Goal: Task Accomplishment & Management: Use online tool/utility

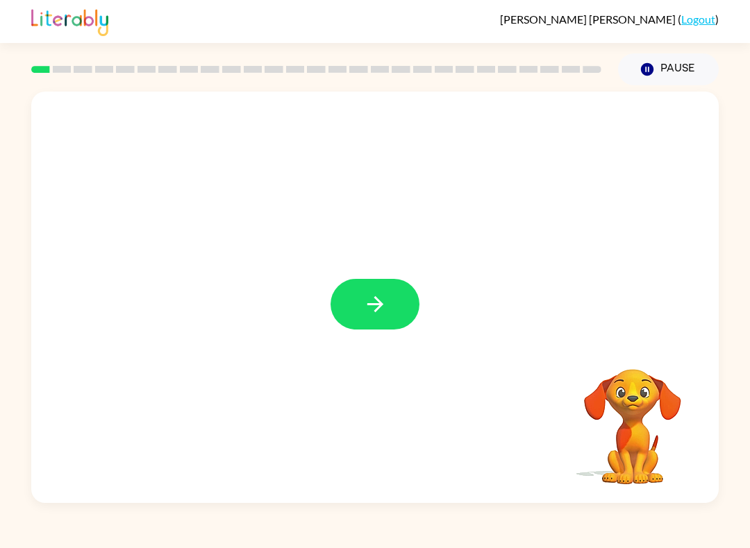
click at [363, 310] on icon "button" at bounding box center [375, 304] width 24 height 24
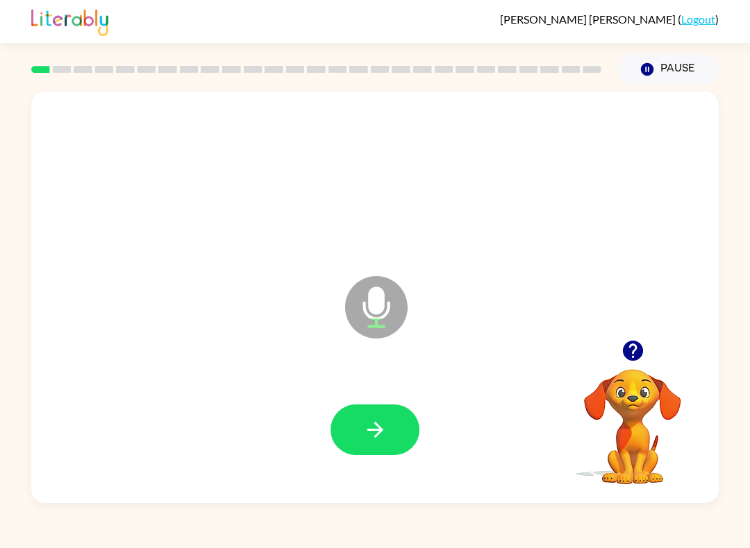
click at [378, 437] on icon "button" at bounding box center [375, 430] width 24 height 24
click at [374, 434] on icon "button" at bounding box center [375, 430] width 24 height 24
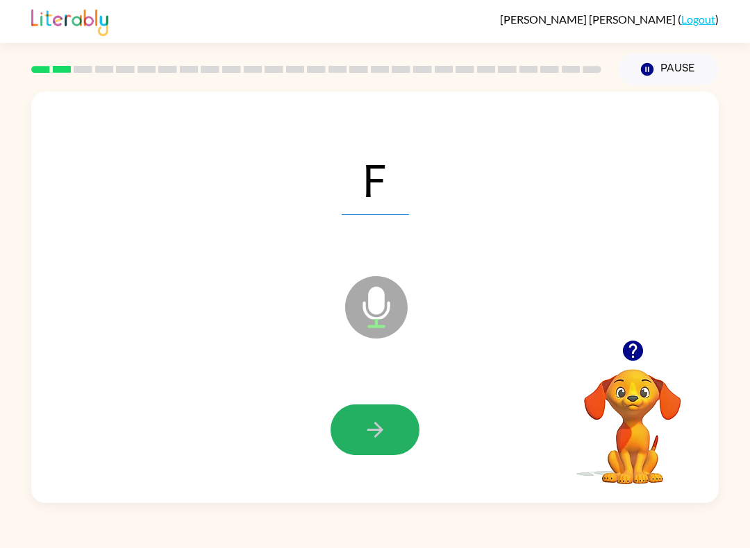
click at [371, 437] on icon "button" at bounding box center [375, 430] width 24 height 24
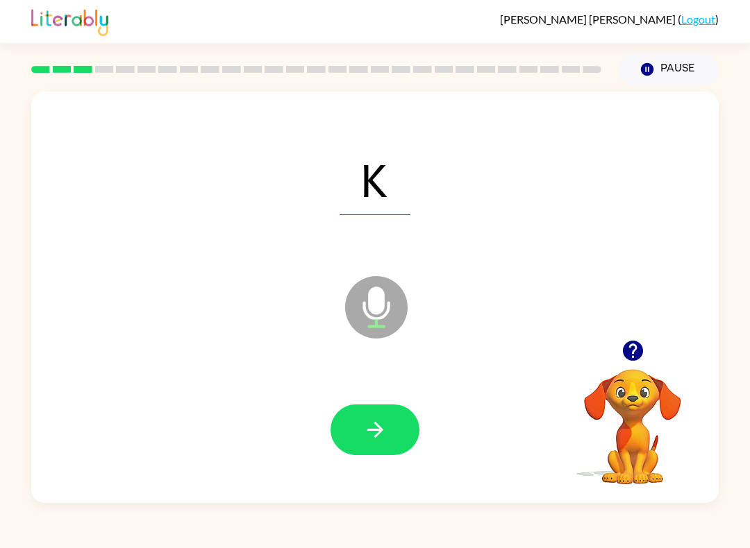
click at [353, 423] on button "button" at bounding box center [374, 430] width 89 height 51
click at [354, 428] on button "button" at bounding box center [374, 430] width 89 height 51
click at [353, 421] on button "button" at bounding box center [374, 430] width 89 height 51
click at [358, 437] on button "button" at bounding box center [374, 430] width 89 height 51
click at [364, 425] on icon "button" at bounding box center [375, 430] width 24 height 24
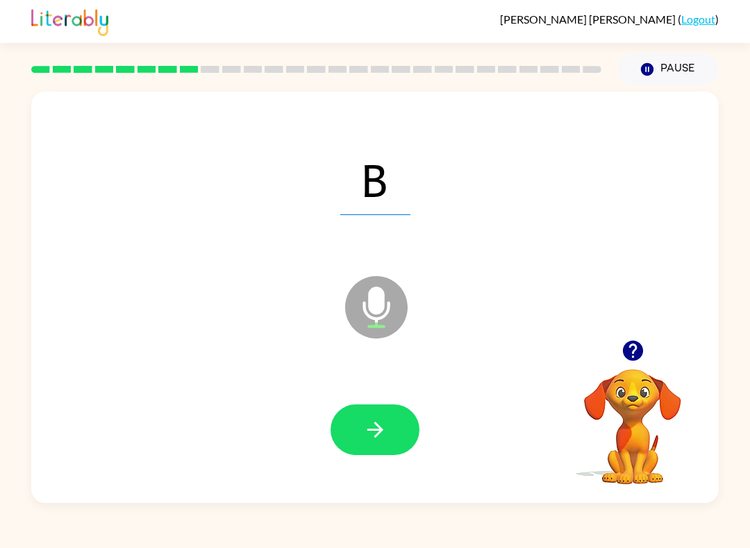
click at [351, 428] on button "button" at bounding box center [374, 430] width 89 height 51
click at [348, 428] on button "button" at bounding box center [374, 430] width 89 height 51
click at [354, 434] on button "button" at bounding box center [374, 430] width 89 height 51
click at [366, 435] on icon "button" at bounding box center [375, 430] width 24 height 24
click at [369, 423] on icon "button" at bounding box center [375, 430] width 24 height 24
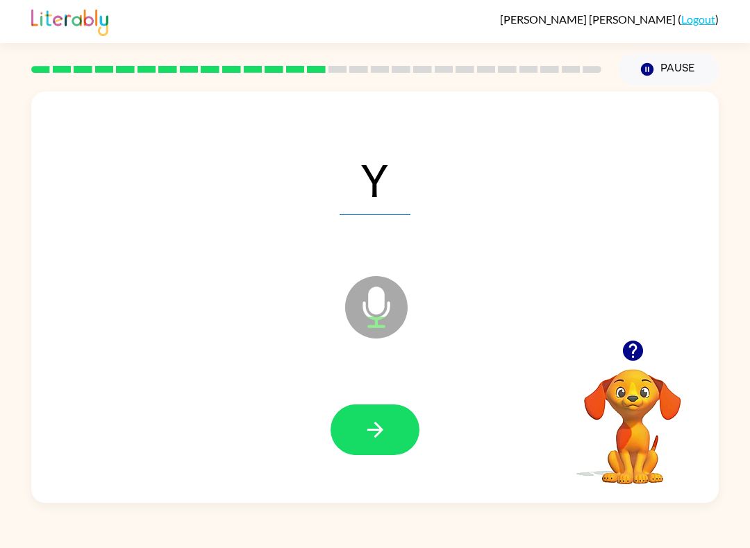
click at [371, 429] on icon "button" at bounding box center [375, 430] width 24 height 24
click at [356, 432] on button "button" at bounding box center [374, 430] width 89 height 51
click at [357, 428] on button "button" at bounding box center [374, 430] width 89 height 51
click at [351, 420] on button "button" at bounding box center [374, 430] width 89 height 51
click at [397, 429] on button "button" at bounding box center [374, 430] width 89 height 51
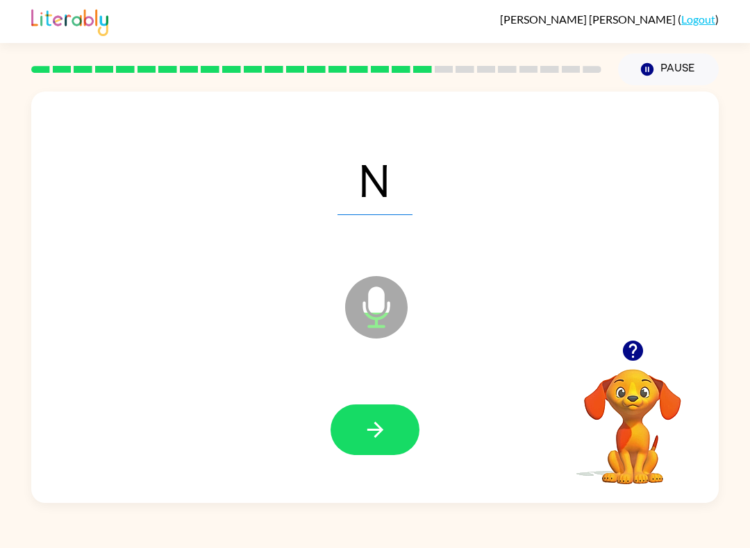
click at [353, 441] on button "button" at bounding box center [374, 430] width 89 height 51
click at [354, 428] on button "button" at bounding box center [374, 430] width 89 height 51
click at [365, 424] on icon "button" at bounding box center [375, 430] width 24 height 24
click at [355, 427] on button "button" at bounding box center [374, 430] width 89 height 51
click at [348, 428] on button "button" at bounding box center [374, 430] width 89 height 51
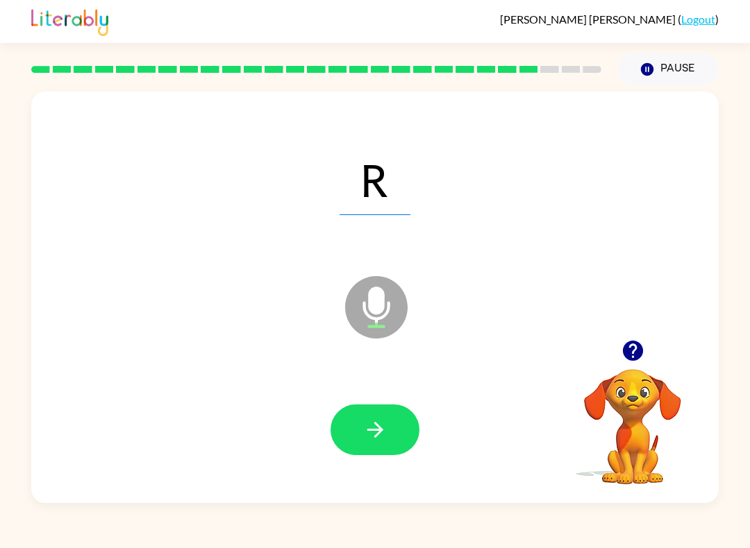
click at [353, 436] on button "button" at bounding box center [374, 430] width 89 height 51
click at [353, 428] on button "button" at bounding box center [374, 430] width 89 height 51
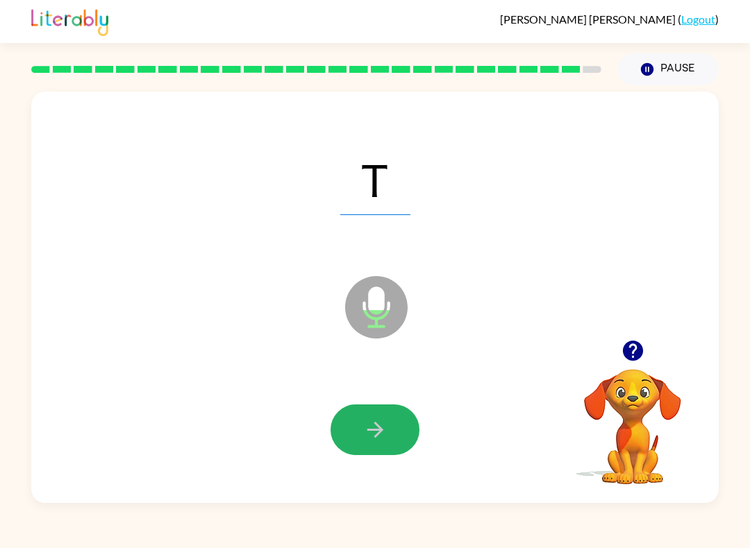
click at [359, 423] on button "button" at bounding box center [374, 430] width 89 height 51
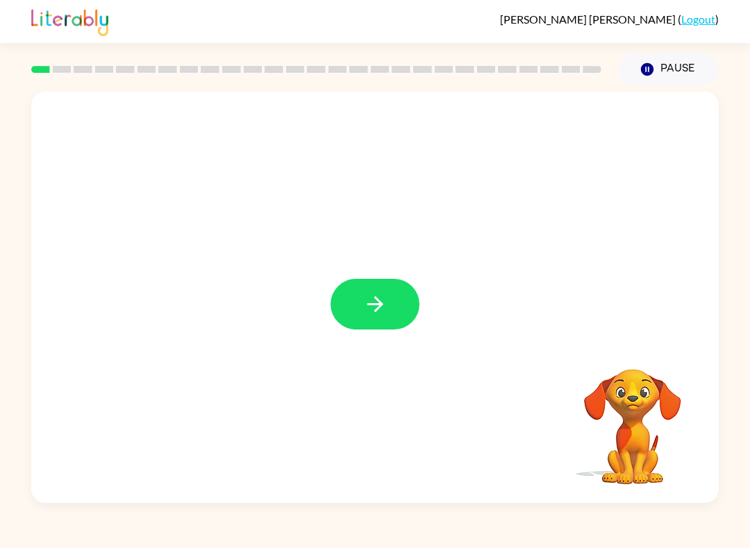
click at [381, 301] on icon "button" at bounding box center [375, 304] width 24 height 24
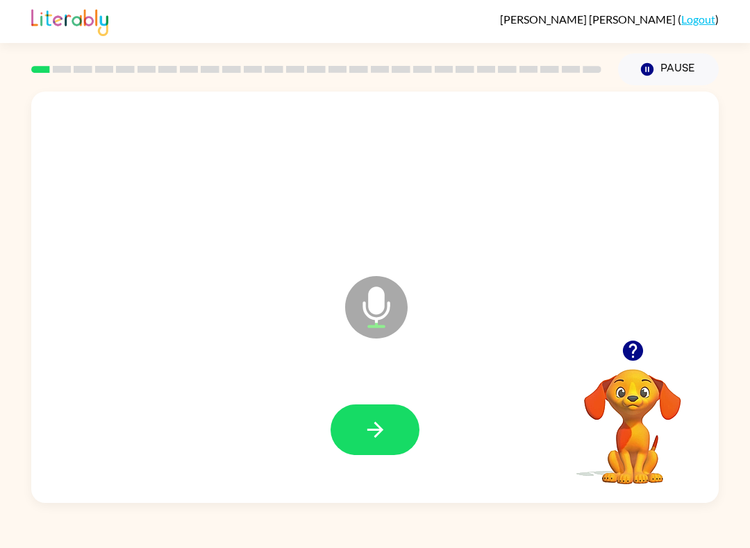
click at [367, 416] on button "button" at bounding box center [374, 430] width 89 height 51
click at [360, 424] on button "button" at bounding box center [374, 430] width 89 height 51
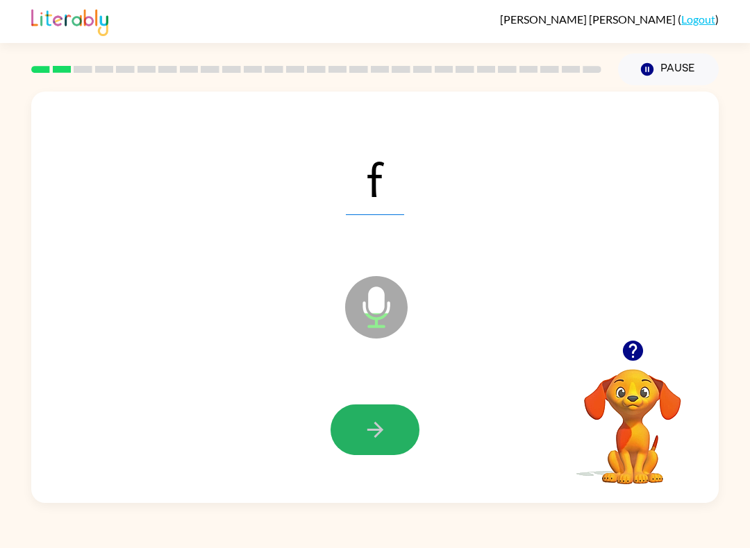
click at [380, 425] on icon "button" at bounding box center [375, 430] width 24 height 24
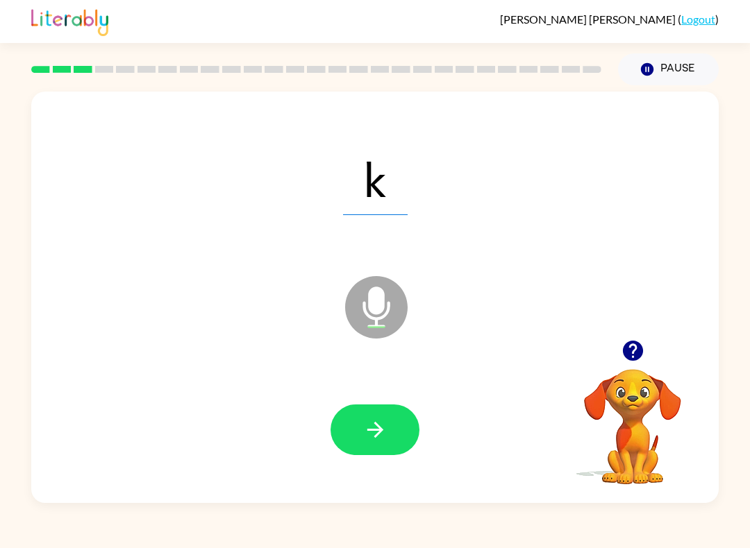
click at [361, 419] on button "button" at bounding box center [374, 430] width 89 height 51
click at [354, 417] on button "button" at bounding box center [374, 430] width 89 height 51
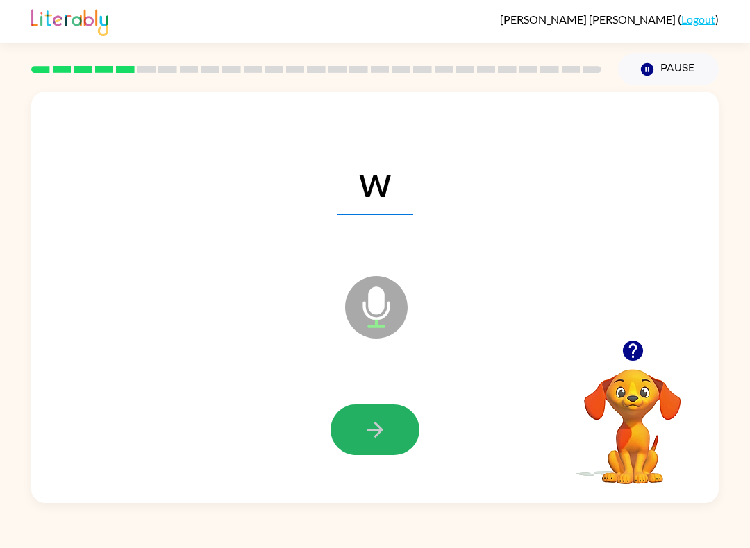
click at [344, 412] on button "button" at bounding box center [374, 430] width 89 height 51
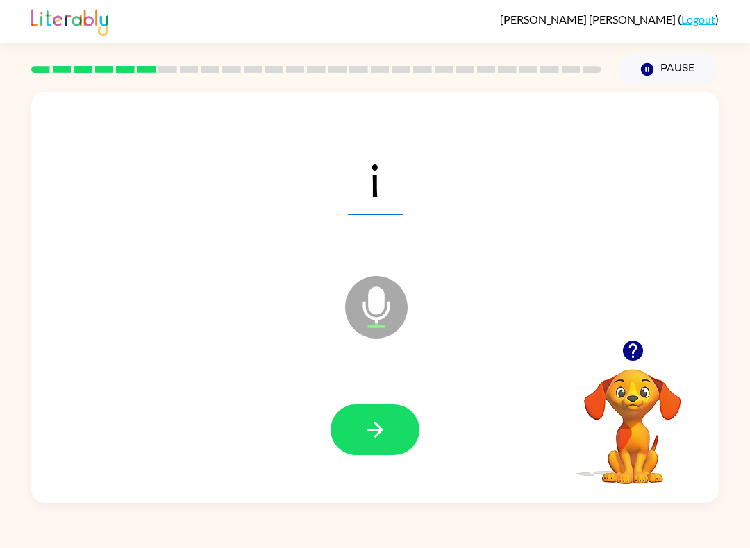
click at [363, 430] on icon "button" at bounding box center [375, 430] width 24 height 24
click at [357, 415] on button "button" at bounding box center [374, 430] width 89 height 51
click at [362, 424] on button "button" at bounding box center [374, 430] width 89 height 51
click at [362, 426] on button "button" at bounding box center [374, 430] width 89 height 51
click at [352, 430] on button "button" at bounding box center [374, 430] width 89 height 51
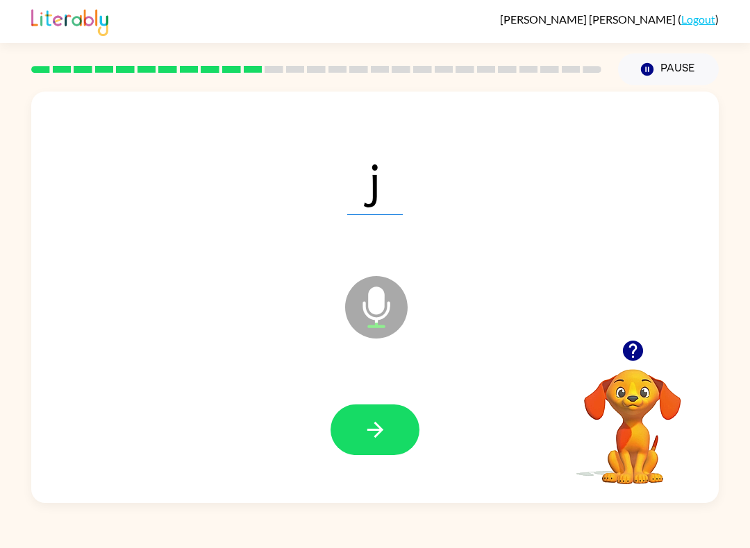
click at [355, 421] on button "button" at bounding box center [374, 430] width 89 height 51
click at [378, 443] on button "button" at bounding box center [374, 430] width 89 height 51
click at [340, 413] on button "button" at bounding box center [374, 430] width 89 height 51
click at [363, 422] on icon "button" at bounding box center [375, 430] width 24 height 24
click at [357, 420] on button "button" at bounding box center [374, 430] width 89 height 51
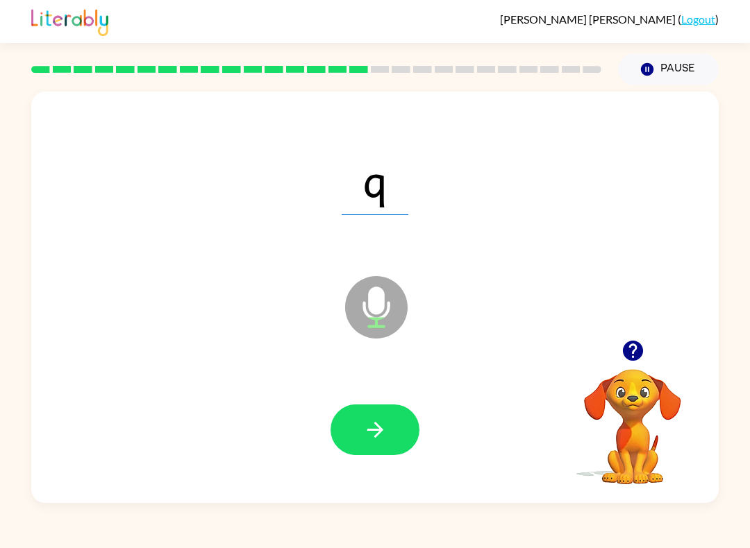
click at [356, 428] on button "button" at bounding box center [374, 430] width 89 height 51
click at [370, 417] on button "button" at bounding box center [374, 430] width 89 height 51
click at [357, 432] on button "button" at bounding box center [374, 430] width 89 height 51
click at [366, 428] on icon "button" at bounding box center [375, 430] width 24 height 24
click at [369, 432] on icon "button" at bounding box center [375, 430] width 24 height 24
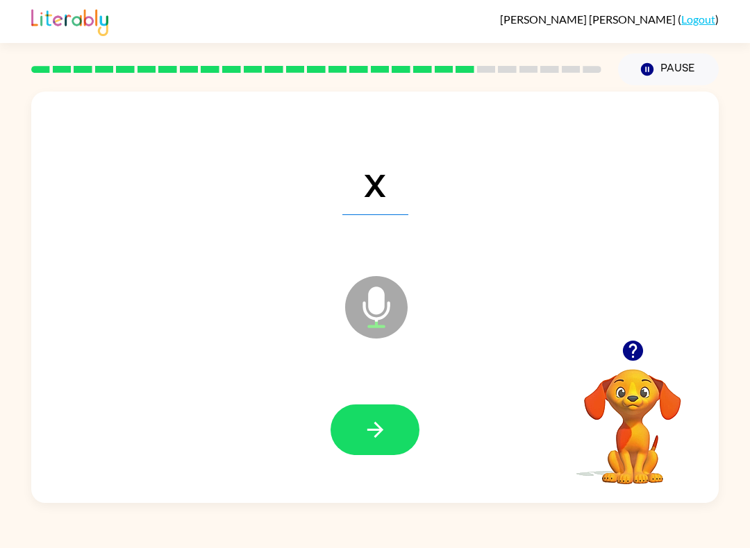
click at [358, 420] on button "button" at bounding box center [374, 430] width 89 height 51
click at [363, 425] on icon "button" at bounding box center [375, 430] width 24 height 24
click at [356, 425] on button "button" at bounding box center [374, 430] width 89 height 51
click at [372, 433] on icon "button" at bounding box center [375, 430] width 24 height 24
click at [392, 413] on button "button" at bounding box center [374, 430] width 89 height 51
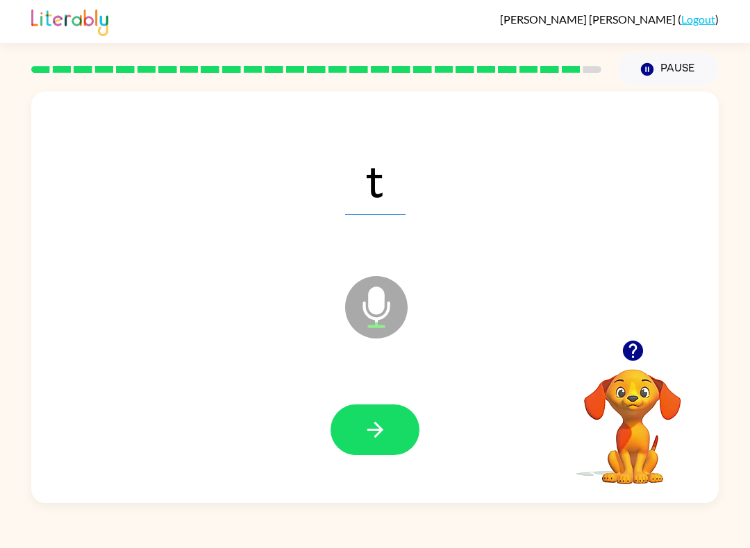
click at [359, 419] on button "button" at bounding box center [374, 430] width 89 height 51
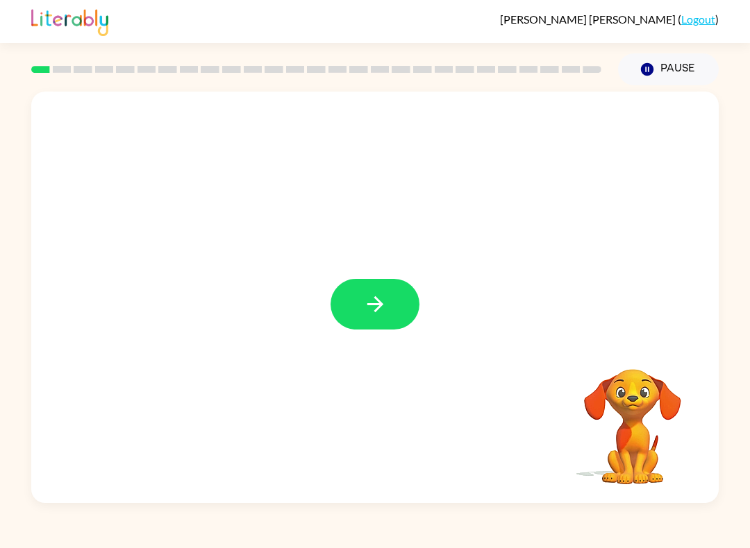
click at [368, 312] on icon "button" at bounding box center [375, 304] width 24 height 24
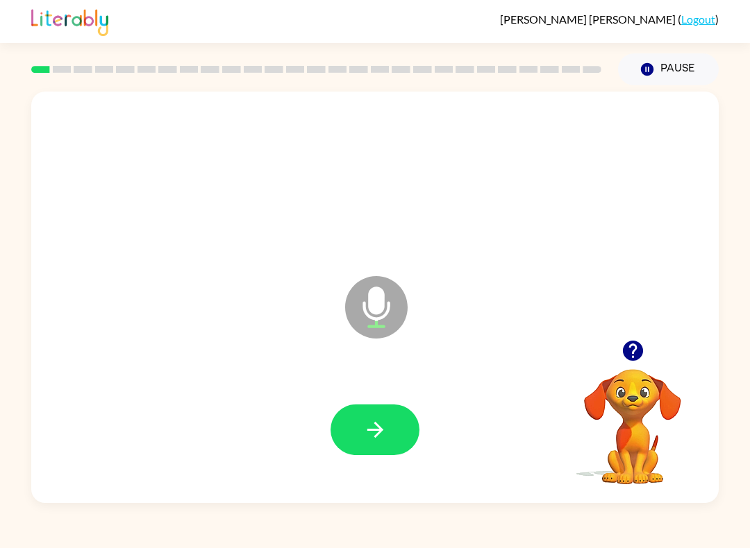
click at [374, 435] on icon "button" at bounding box center [375, 430] width 24 height 24
click at [341, 431] on button "button" at bounding box center [374, 430] width 89 height 51
click at [371, 415] on button "button" at bounding box center [374, 430] width 89 height 51
click at [363, 421] on icon "button" at bounding box center [375, 430] width 24 height 24
click at [354, 420] on button "button" at bounding box center [374, 430] width 89 height 51
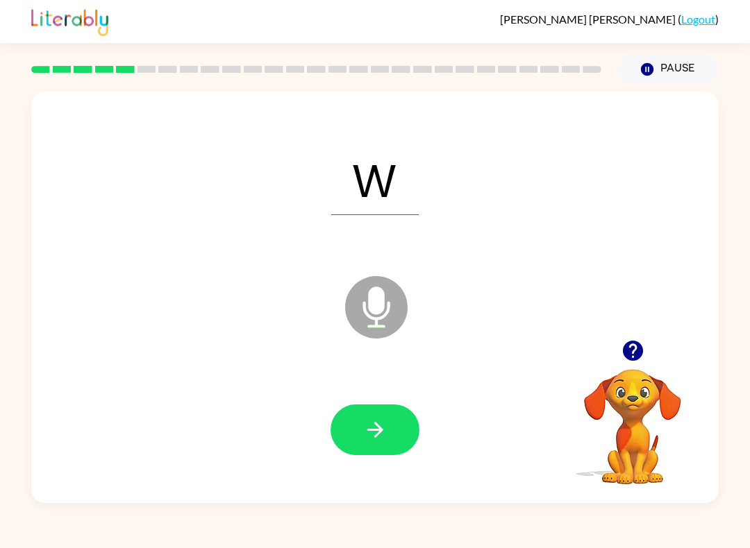
click at [356, 427] on button "button" at bounding box center [374, 430] width 89 height 51
click at [363, 435] on icon "button" at bounding box center [375, 430] width 24 height 24
click at [377, 417] on button "button" at bounding box center [374, 430] width 89 height 51
click at [348, 409] on button "button" at bounding box center [374, 430] width 89 height 51
click at [357, 430] on button "button" at bounding box center [374, 430] width 89 height 51
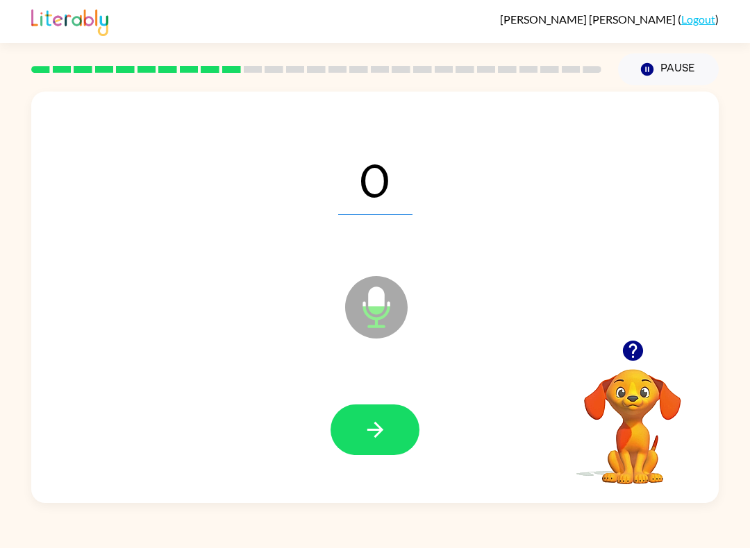
click at [371, 419] on icon "button" at bounding box center [375, 430] width 24 height 24
click at [366, 430] on icon "button" at bounding box center [375, 430] width 24 height 24
click at [357, 421] on button "button" at bounding box center [374, 430] width 89 height 51
click at [378, 434] on icon "button" at bounding box center [374, 430] width 16 height 16
click at [360, 419] on button "button" at bounding box center [374, 430] width 89 height 51
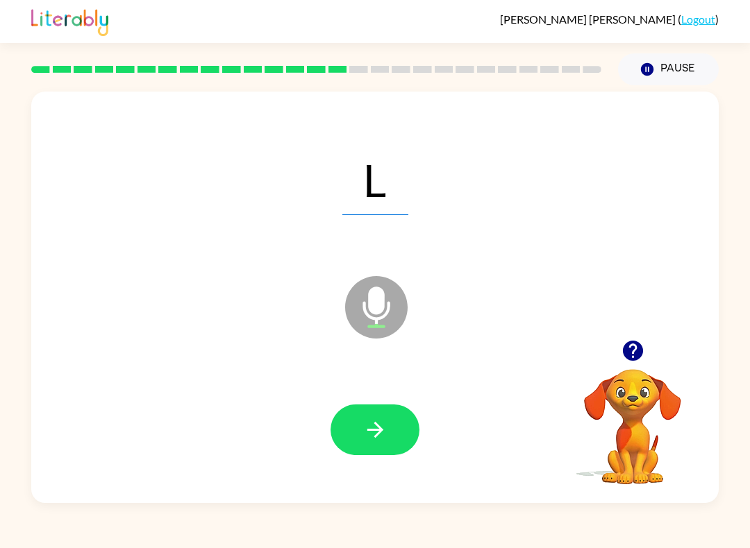
click at [359, 426] on button "button" at bounding box center [374, 430] width 89 height 51
click at [368, 428] on icon "button" at bounding box center [375, 430] width 24 height 24
click at [364, 420] on icon "button" at bounding box center [375, 430] width 24 height 24
click at [366, 436] on icon "button" at bounding box center [375, 430] width 24 height 24
click at [359, 425] on button "button" at bounding box center [374, 430] width 89 height 51
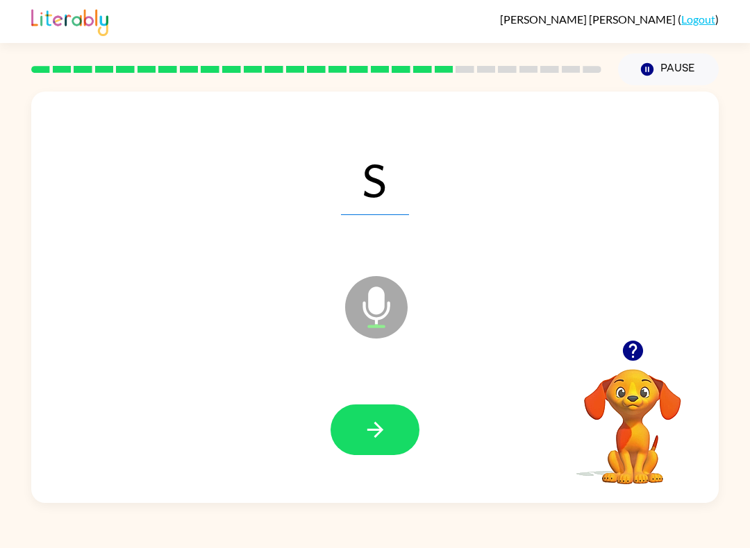
click at [366, 428] on icon "button" at bounding box center [375, 430] width 24 height 24
click at [369, 439] on icon "button" at bounding box center [375, 430] width 24 height 24
click at [364, 414] on button "button" at bounding box center [374, 430] width 89 height 51
click at [371, 418] on button "button" at bounding box center [374, 430] width 89 height 51
click at [356, 407] on button "button" at bounding box center [374, 430] width 89 height 51
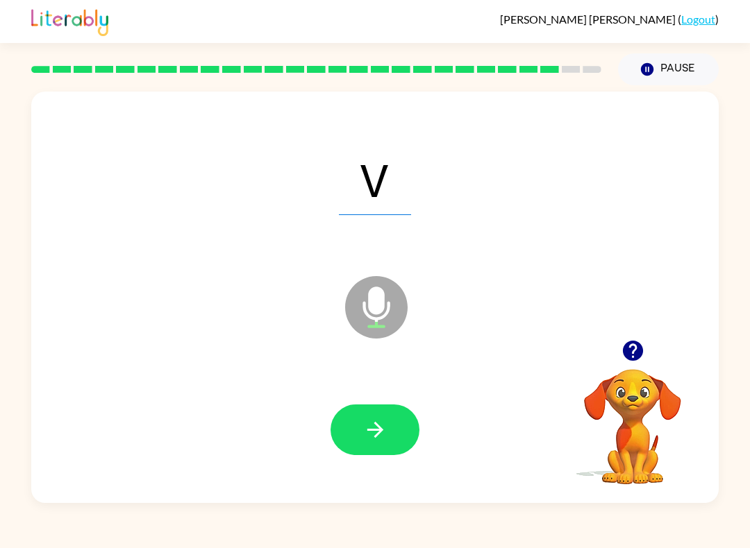
click at [362, 436] on button "button" at bounding box center [374, 430] width 89 height 51
click at [359, 412] on button "button" at bounding box center [374, 430] width 89 height 51
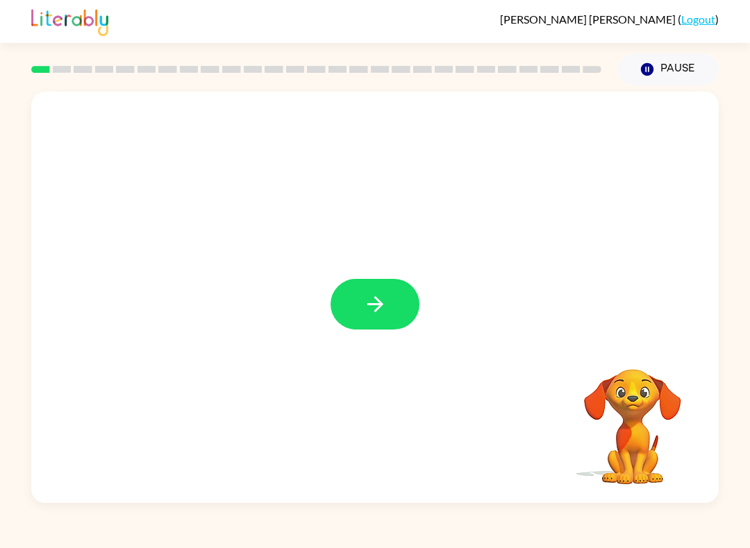
click at [356, 315] on button "button" at bounding box center [374, 304] width 89 height 51
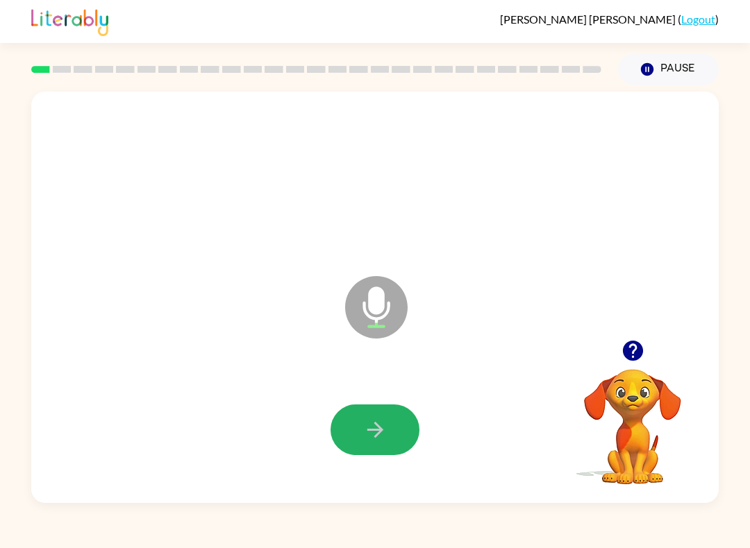
click at [361, 421] on button "button" at bounding box center [374, 430] width 89 height 51
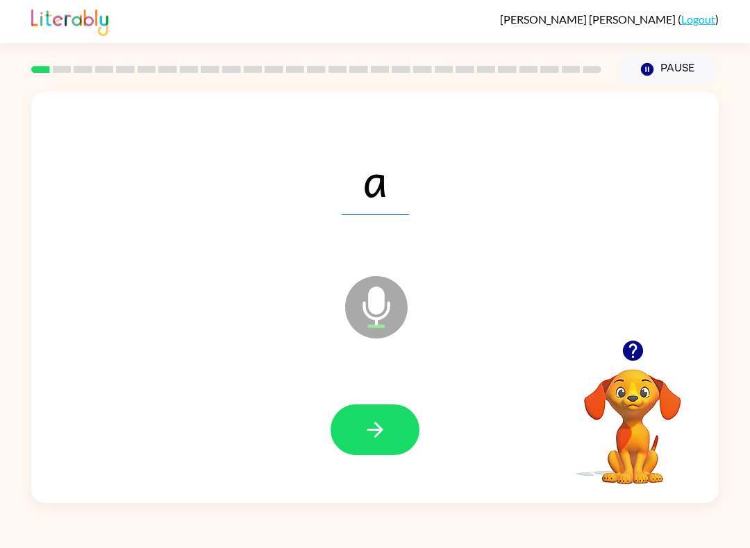
click at [373, 436] on icon "button" at bounding box center [375, 430] width 24 height 24
click at [385, 440] on icon "button" at bounding box center [375, 430] width 24 height 24
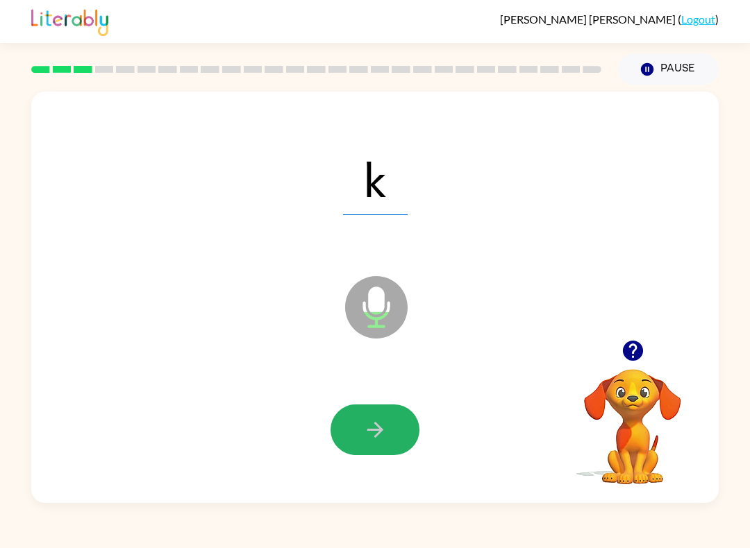
click at [359, 429] on button "button" at bounding box center [374, 430] width 89 height 51
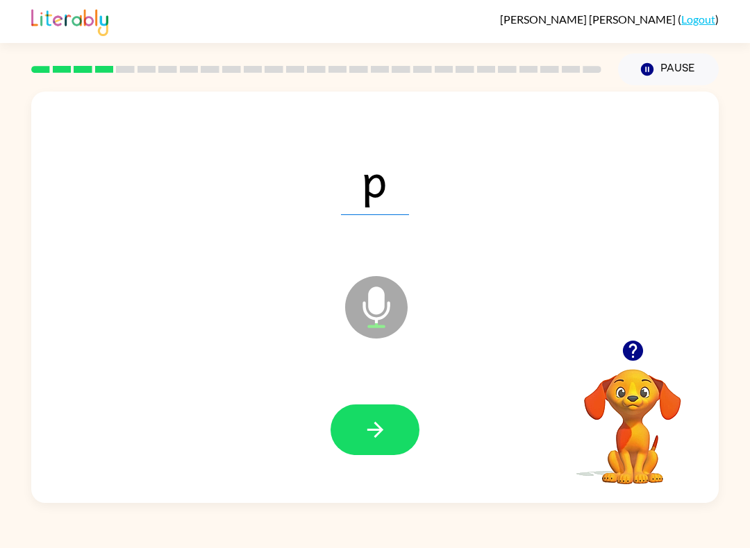
click at [367, 420] on icon "button" at bounding box center [375, 430] width 24 height 24
click at [369, 425] on icon "button" at bounding box center [375, 430] width 24 height 24
click at [366, 430] on icon "button" at bounding box center [375, 430] width 24 height 24
click at [356, 419] on button "button" at bounding box center [374, 430] width 89 height 51
click at [355, 419] on button "button" at bounding box center [374, 430] width 89 height 51
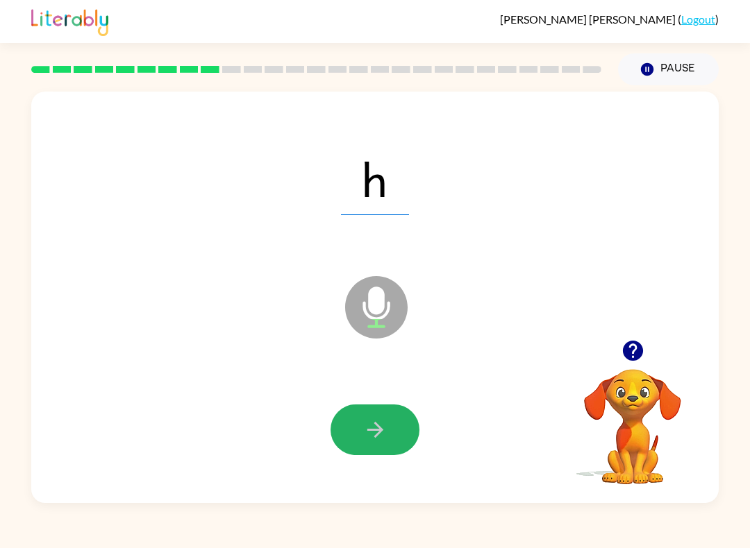
click at [367, 427] on icon "button" at bounding box center [375, 430] width 24 height 24
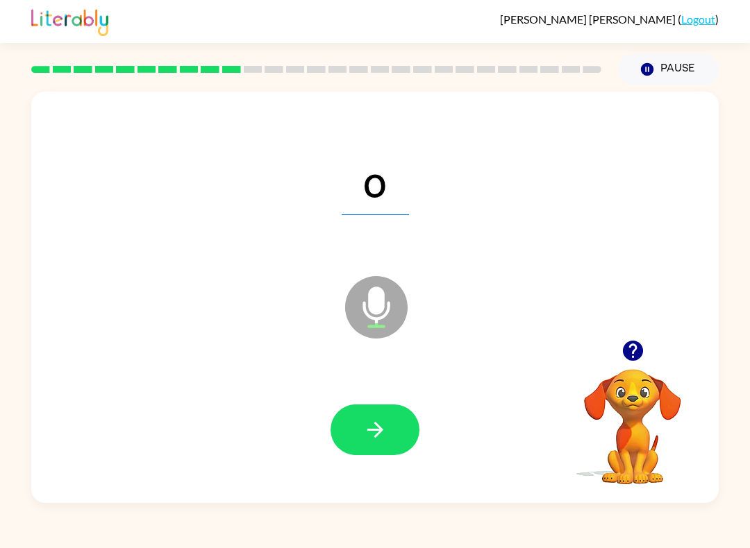
click at [371, 422] on icon "button" at bounding box center [375, 430] width 24 height 24
click at [368, 425] on icon "button" at bounding box center [375, 430] width 24 height 24
click at [362, 416] on button "button" at bounding box center [374, 430] width 89 height 51
click at [359, 419] on button "button" at bounding box center [374, 430] width 89 height 51
click at [369, 432] on icon "button" at bounding box center [375, 430] width 24 height 24
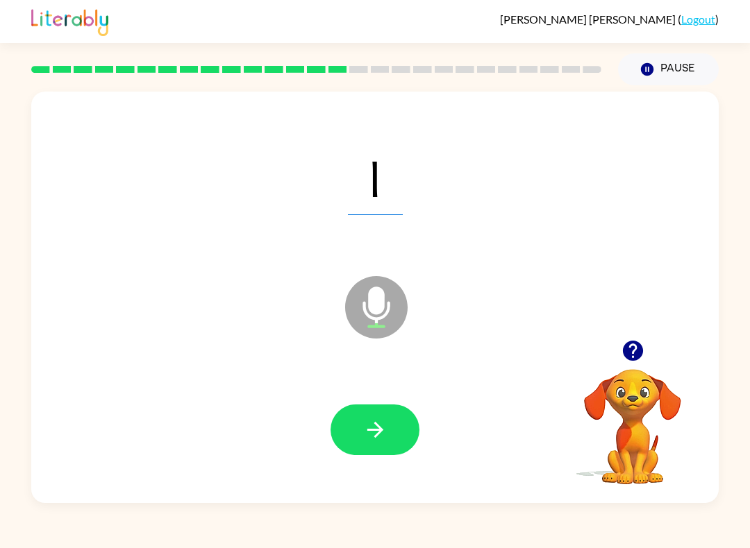
click at [364, 432] on icon "button" at bounding box center [375, 430] width 24 height 24
click at [365, 431] on icon "button" at bounding box center [375, 430] width 24 height 24
click at [360, 426] on button "button" at bounding box center [374, 430] width 89 height 51
click at [377, 427] on icon "button" at bounding box center [374, 430] width 16 height 16
click at [366, 429] on icon "button" at bounding box center [375, 430] width 24 height 24
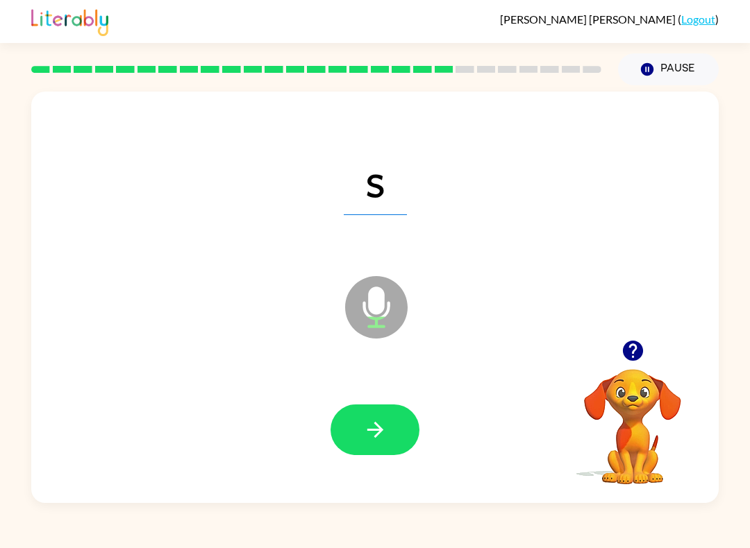
click at [374, 422] on icon "button" at bounding box center [375, 430] width 24 height 24
click at [354, 416] on button "button" at bounding box center [374, 430] width 89 height 51
click at [356, 422] on button "button" at bounding box center [374, 430] width 89 height 51
click at [360, 430] on button "button" at bounding box center [374, 430] width 89 height 51
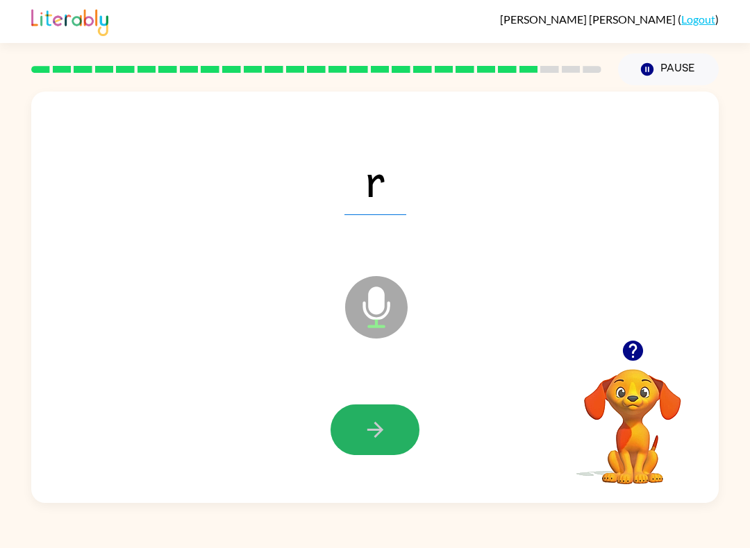
click at [360, 419] on button "button" at bounding box center [374, 430] width 89 height 51
click at [363, 436] on icon "button" at bounding box center [375, 430] width 24 height 24
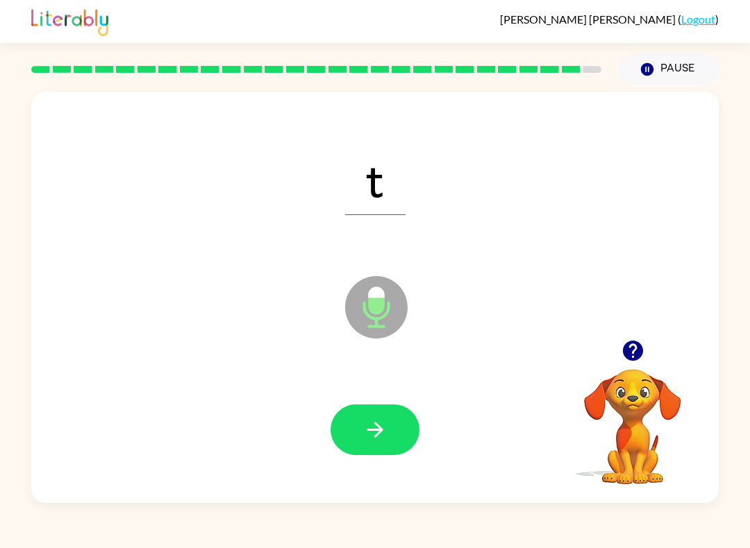
click at [368, 420] on icon "button" at bounding box center [375, 430] width 24 height 24
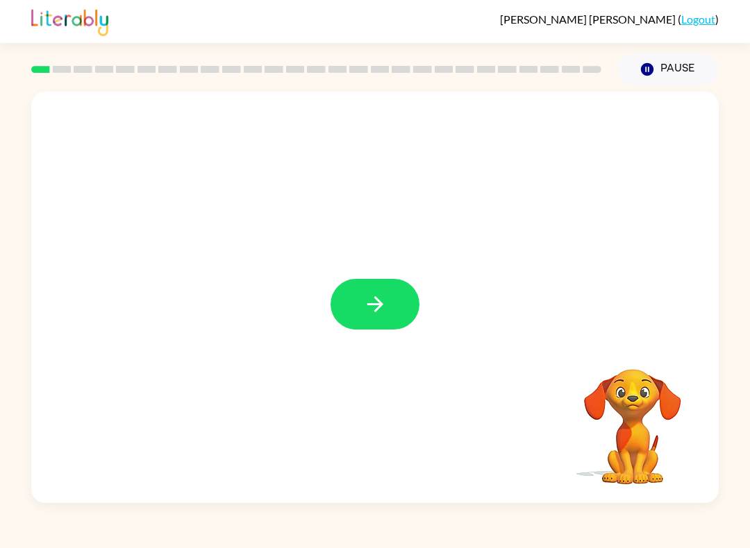
click at [362, 309] on button "button" at bounding box center [374, 304] width 89 height 51
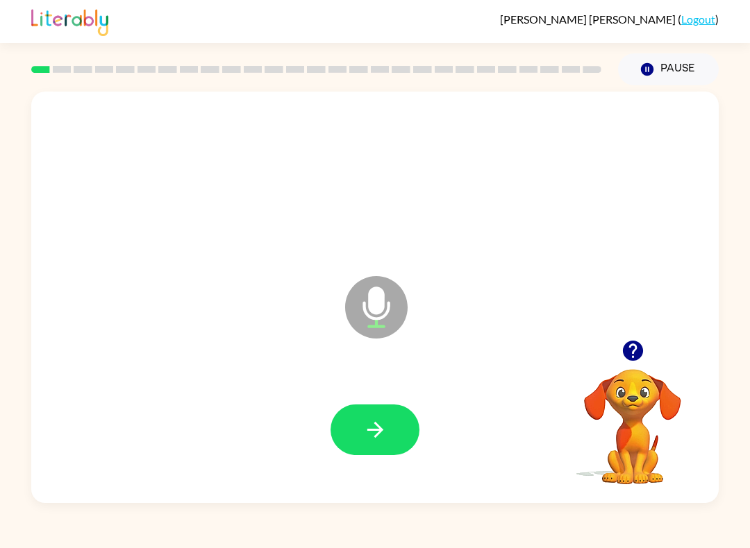
click at [407, 430] on button "button" at bounding box center [374, 430] width 89 height 51
click at [363, 429] on icon "button" at bounding box center [375, 430] width 24 height 24
click at [360, 425] on button "button" at bounding box center [374, 430] width 89 height 51
click at [351, 430] on button "button" at bounding box center [374, 430] width 89 height 51
click at [367, 425] on icon "button" at bounding box center [375, 430] width 24 height 24
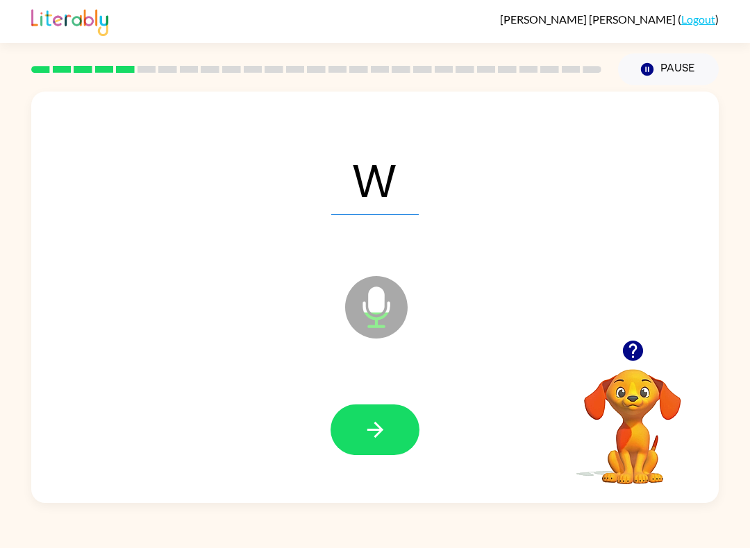
click at [361, 432] on button "button" at bounding box center [374, 430] width 89 height 51
click at [359, 430] on button "button" at bounding box center [374, 430] width 89 height 51
click at [359, 442] on button "button" at bounding box center [374, 430] width 89 height 51
click at [358, 414] on button "button" at bounding box center [374, 430] width 89 height 51
click at [354, 425] on button "button" at bounding box center [374, 430] width 89 height 51
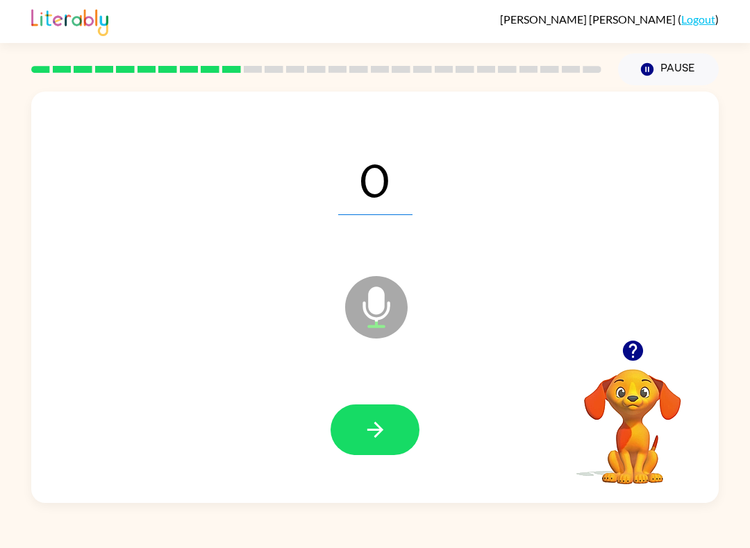
click at [366, 425] on icon "button" at bounding box center [375, 430] width 24 height 24
click at [368, 419] on icon "button" at bounding box center [375, 430] width 24 height 24
click at [366, 425] on icon "button" at bounding box center [375, 430] width 24 height 24
click at [351, 411] on button "button" at bounding box center [374, 430] width 89 height 51
click at [351, 424] on button "button" at bounding box center [374, 430] width 89 height 51
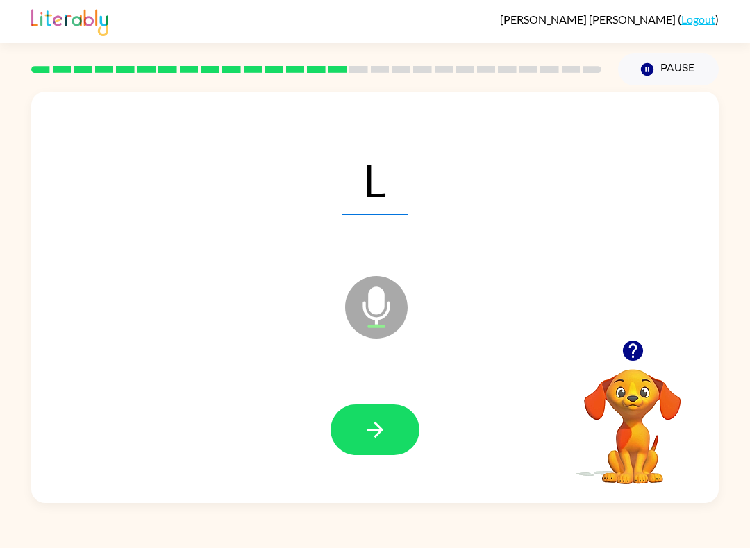
click at [357, 424] on button "button" at bounding box center [374, 430] width 89 height 51
click at [344, 426] on button "button" at bounding box center [374, 430] width 89 height 51
click at [357, 426] on button "button" at bounding box center [374, 430] width 89 height 51
click at [366, 425] on icon "button" at bounding box center [375, 430] width 24 height 24
click at [353, 425] on button "button" at bounding box center [374, 430] width 89 height 51
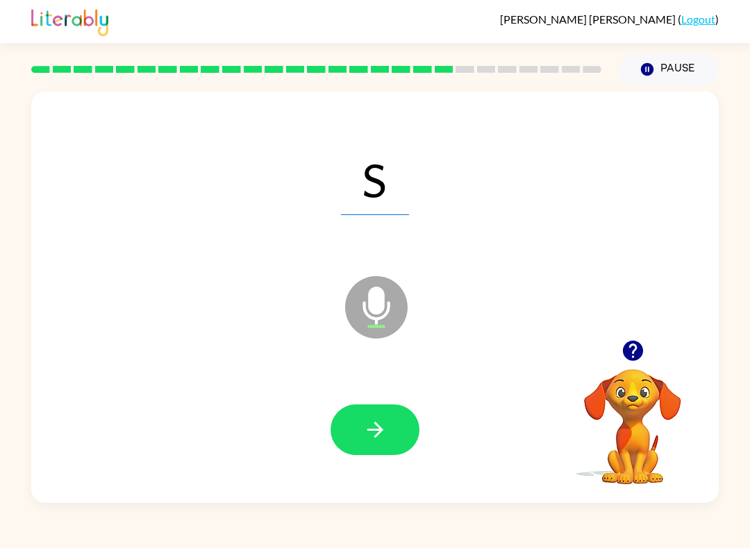
click at [366, 412] on button "button" at bounding box center [374, 430] width 89 height 51
click at [359, 414] on button "button" at bounding box center [374, 430] width 89 height 51
click at [360, 423] on button "button" at bounding box center [374, 430] width 89 height 51
click at [357, 435] on button "button" at bounding box center [374, 430] width 89 height 51
click at [348, 422] on button "button" at bounding box center [374, 430] width 89 height 51
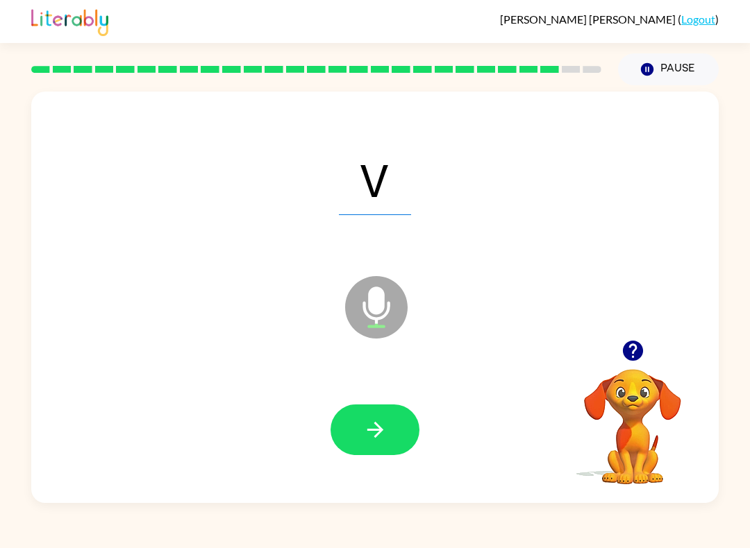
click at [365, 423] on icon "button" at bounding box center [375, 430] width 24 height 24
click at [369, 413] on button "button" at bounding box center [374, 430] width 89 height 51
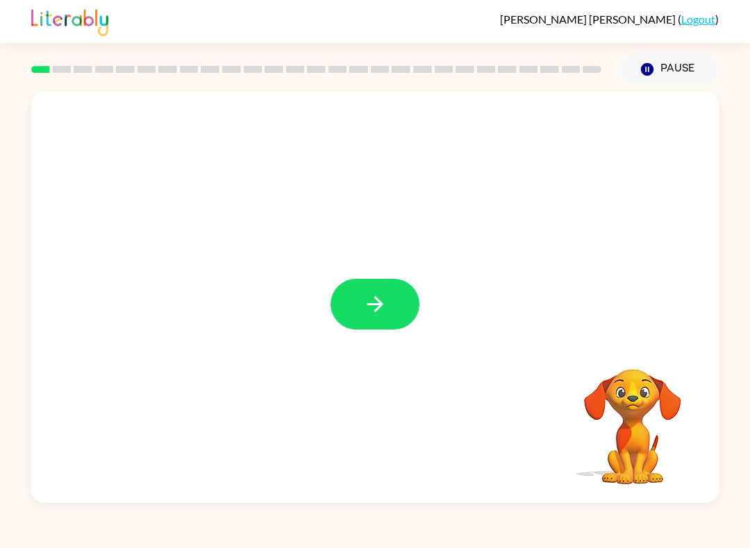
click at [353, 298] on button "button" at bounding box center [374, 304] width 89 height 51
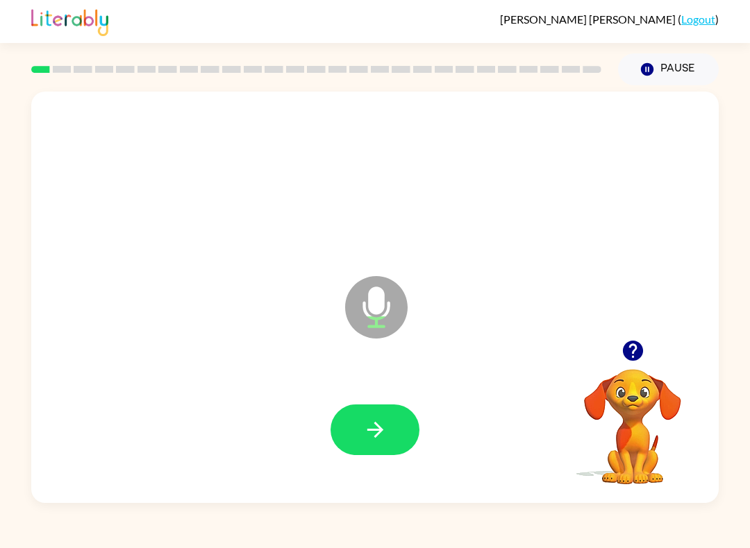
click at [366, 426] on icon "button" at bounding box center [375, 430] width 24 height 24
click at [353, 421] on button "button" at bounding box center [374, 430] width 89 height 51
click at [368, 440] on icon "button" at bounding box center [375, 430] width 24 height 24
click at [381, 421] on icon "button" at bounding box center [375, 430] width 24 height 24
click at [380, 421] on div at bounding box center [374, 430] width 89 height 51
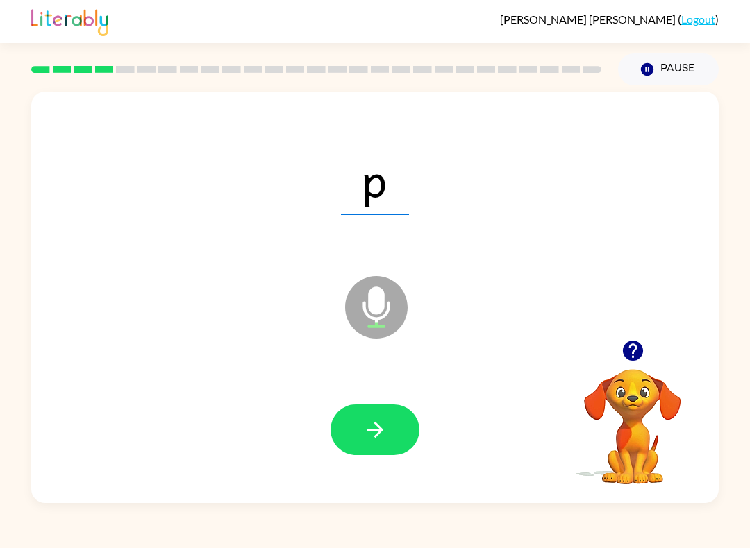
click at [353, 421] on button "button" at bounding box center [374, 430] width 89 height 51
click at [380, 428] on icon "button" at bounding box center [374, 430] width 16 height 16
click at [369, 430] on icon "button" at bounding box center [374, 430] width 16 height 16
click at [369, 421] on icon "button" at bounding box center [375, 430] width 24 height 24
click at [361, 416] on button "button" at bounding box center [374, 430] width 89 height 51
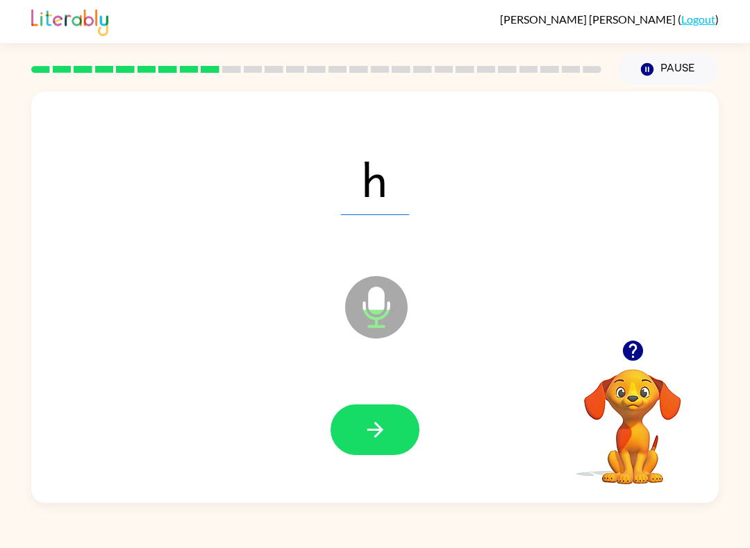
click at [353, 408] on button "button" at bounding box center [374, 430] width 89 height 51
click at [390, 436] on button "button" at bounding box center [374, 430] width 89 height 51
click at [355, 415] on button "button" at bounding box center [374, 430] width 89 height 51
click at [365, 434] on icon "button" at bounding box center [375, 430] width 24 height 24
click at [353, 436] on button "button" at bounding box center [374, 430] width 89 height 51
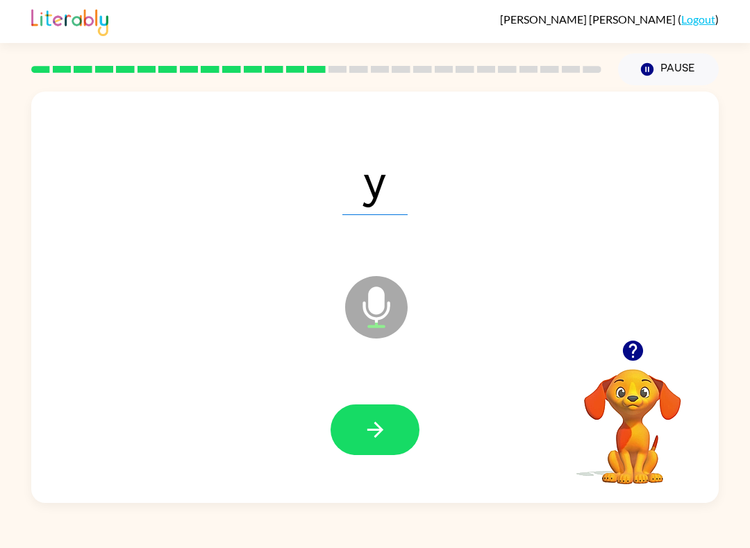
click at [371, 421] on icon "button" at bounding box center [375, 430] width 24 height 24
click at [332, 421] on button "button" at bounding box center [374, 430] width 89 height 51
click at [375, 424] on icon "button" at bounding box center [374, 430] width 16 height 16
click at [353, 419] on button "button" at bounding box center [374, 430] width 89 height 51
click at [360, 432] on button "button" at bounding box center [374, 430] width 89 height 51
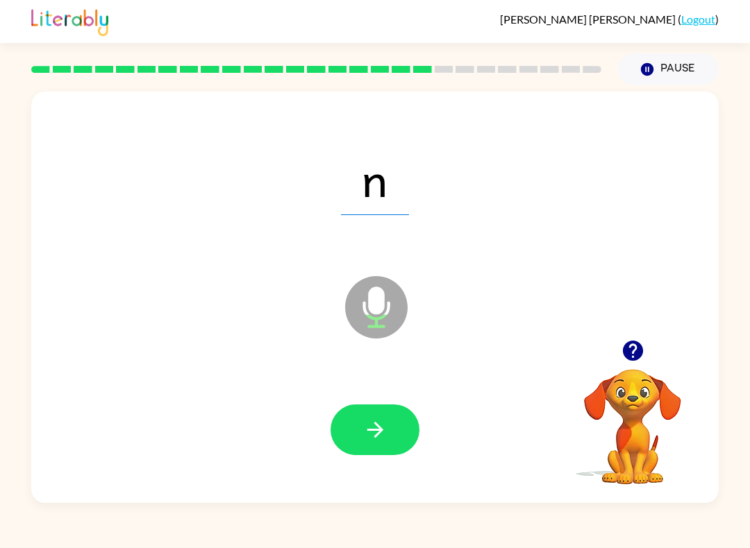
click at [351, 416] on button "button" at bounding box center [374, 430] width 89 height 51
click at [353, 406] on button "button" at bounding box center [374, 430] width 89 height 51
click at [363, 425] on icon "button" at bounding box center [375, 430] width 24 height 24
click at [359, 427] on button "button" at bounding box center [374, 430] width 89 height 51
click at [348, 437] on button "button" at bounding box center [374, 430] width 89 height 51
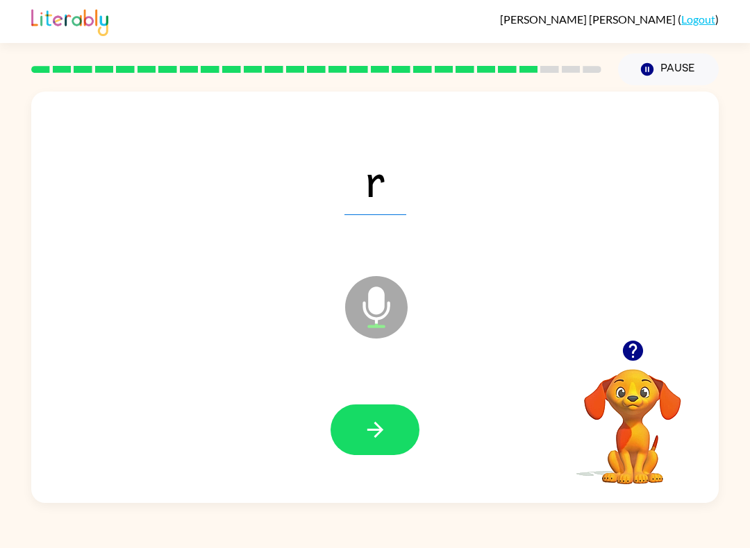
click at [360, 423] on button "button" at bounding box center [374, 430] width 89 height 51
click at [366, 435] on icon "button" at bounding box center [375, 430] width 24 height 24
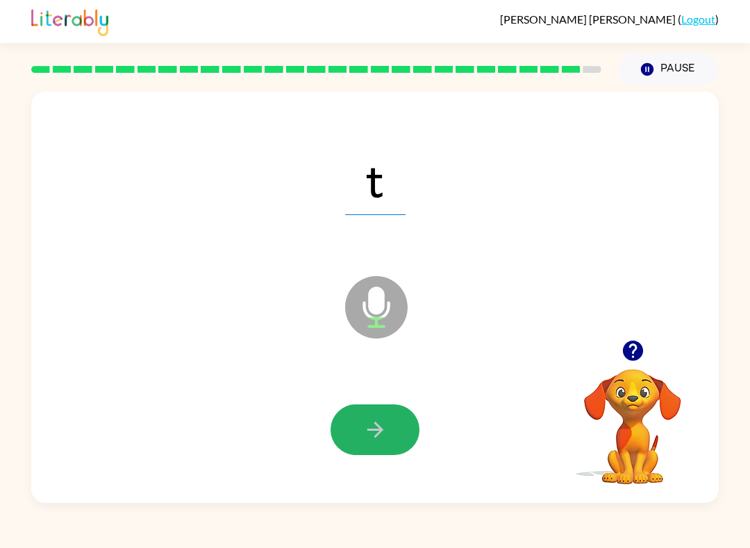
click at [360, 414] on button "button" at bounding box center [374, 430] width 89 height 51
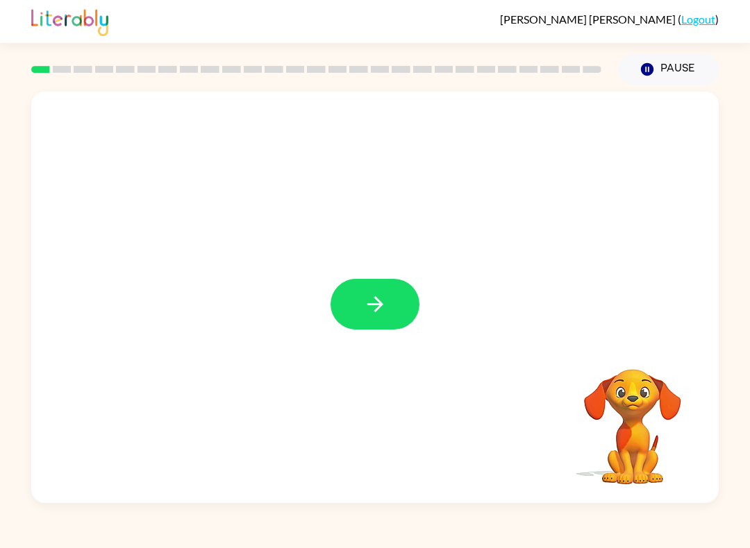
click at [402, 295] on button "button" at bounding box center [374, 304] width 89 height 51
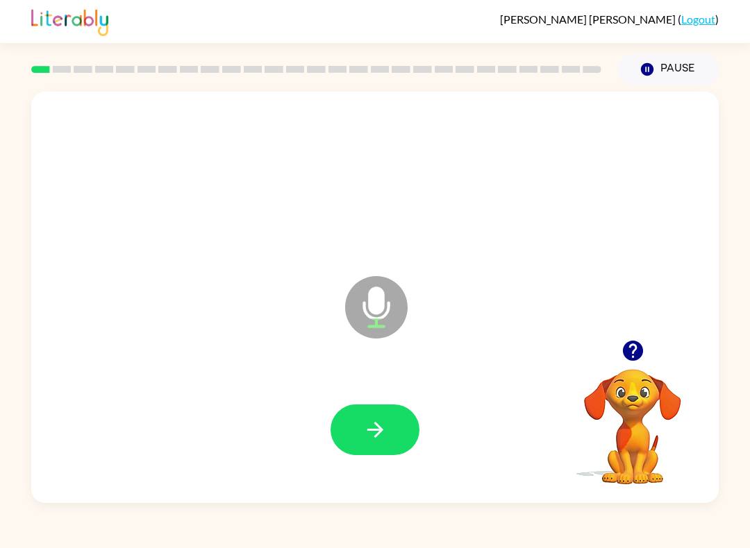
click at [381, 430] on icon "button" at bounding box center [374, 430] width 16 height 16
click at [374, 435] on icon "button" at bounding box center [375, 430] width 24 height 24
click at [363, 425] on icon "button" at bounding box center [375, 430] width 24 height 24
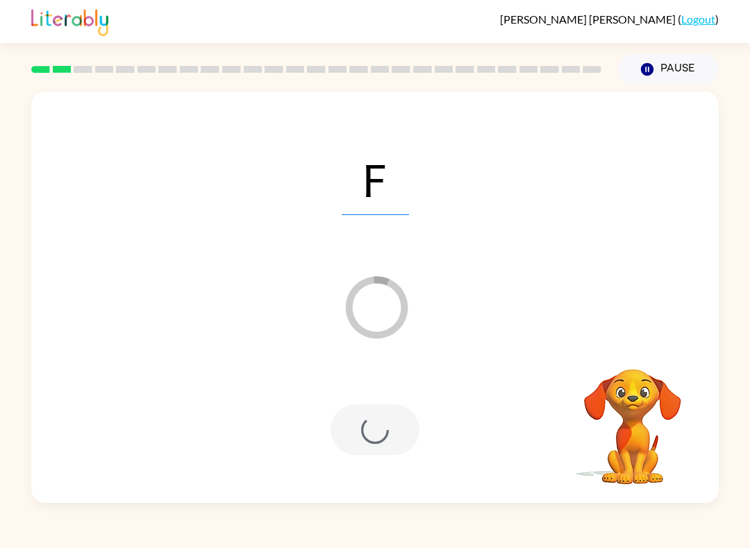
click at [673, 72] on button "Pause Pause" at bounding box center [668, 69] width 101 height 32
click at [662, 71] on button "Pause Pause" at bounding box center [668, 69] width 101 height 32
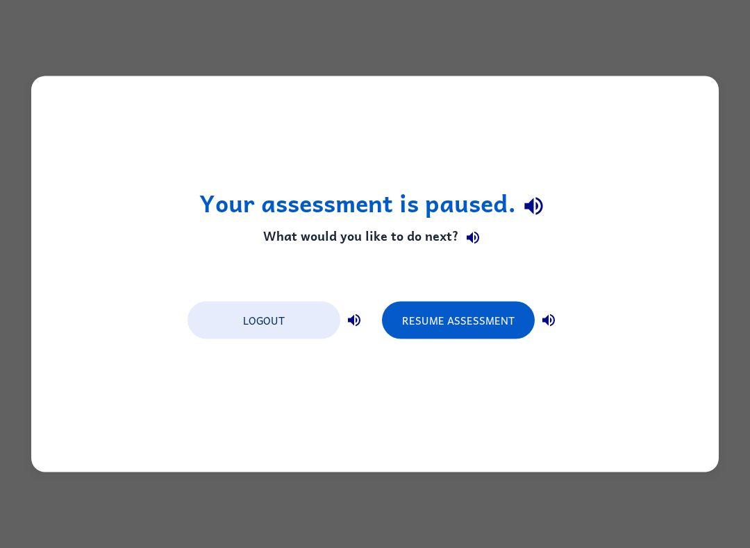
click at [473, 325] on button "Resume Assessment" at bounding box center [458, 320] width 153 height 37
click at [487, 325] on button "Resume Assessment" at bounding box center [458, 320] width 153 height 37
click at [543, 323] on icon "button" at bounding box center [548, 320] width 12 height 12
click at [475, 327] on button "Resume Assessment" at bounding box center [458, 320] width 153 height 37
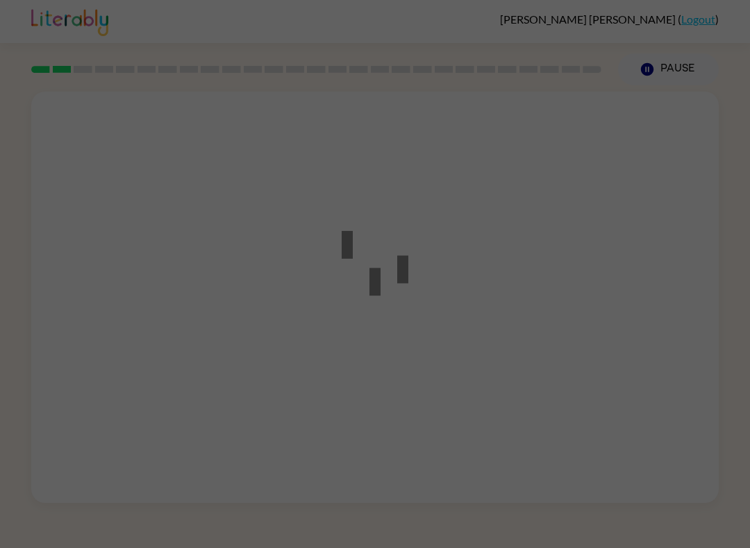
click at [125, 321] on div at bounding box center [375, 274] width 750 height 548
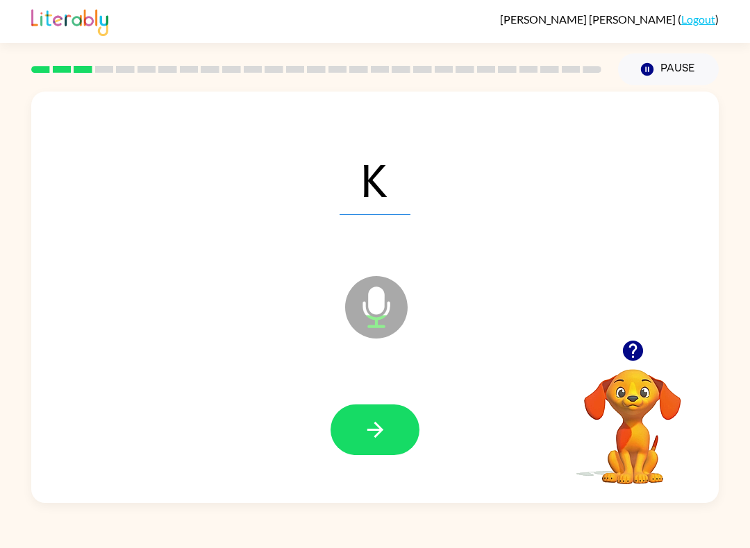
click at [377, 423] on icon "button" at bounding box center [375, 430] width 24 height 24
click at [366, 418] on button "button" at bounding box center [374, 430] width 89 height 51
click at [371, 427] on icon "button" at bounding box center [375, 430] width 24 height 24
click at [370, 410] on button "button" at bounding box center [374, 430] width 89 height 51
click at [373, 427] on icon "button" at bounding box center [375, 430] width 24 height 24
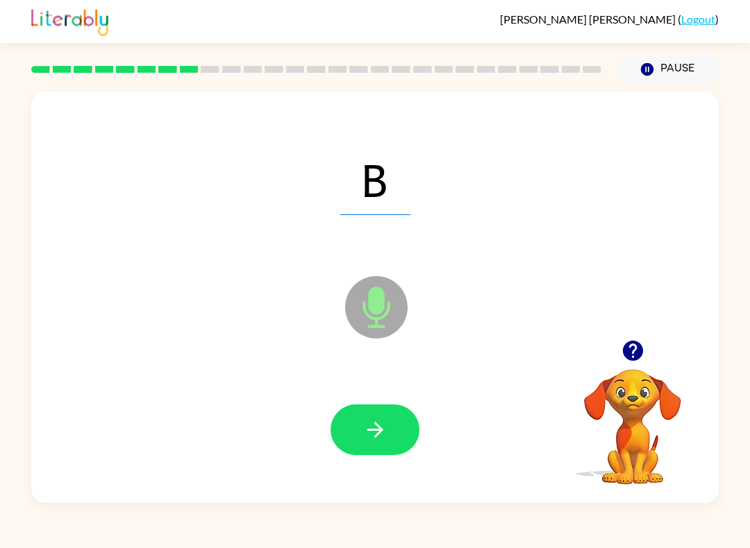
click at [373, 422] on icon "button" at bounding box center [375, 430] width 24 height 24
click at [369, 434] on icon "button" at bounding box center [375, 430] width 24 height 24
click at [387, 403] on div at bounding box center [374, 430] width 659 height 119
click at [360, 427] on button "button" at bounding box center [374, 430] width 89 height 51
click at [367, 428] on icon "button" at bounding box center [375, 430] width 24 height 24
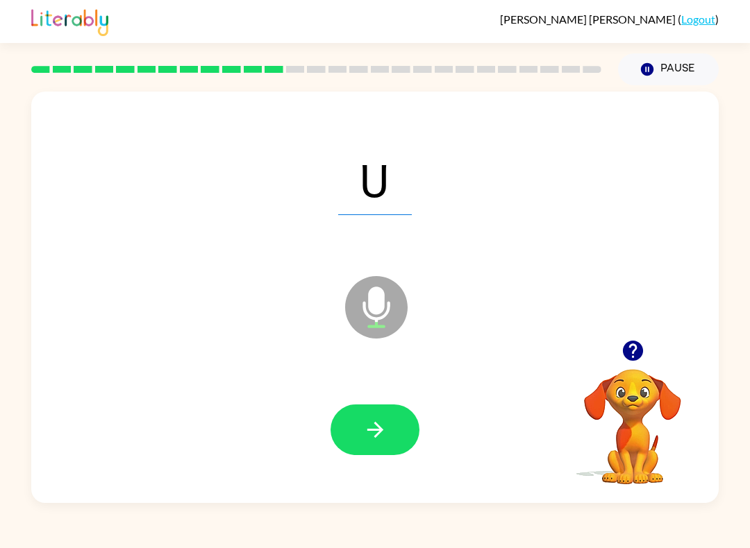
click at [374, 441] on icon "button" at bounding box center [375, 430] width 24 height 24
click at [357, 423] on button "button" at bounding box center [374, 430] width 89 height 51
click at [375, 430] on icon "button" at bounding box center [375, 430] width 24 height 24
click at [354, 425] on button "button" at bounding box center [374, 430] width 89 height 51
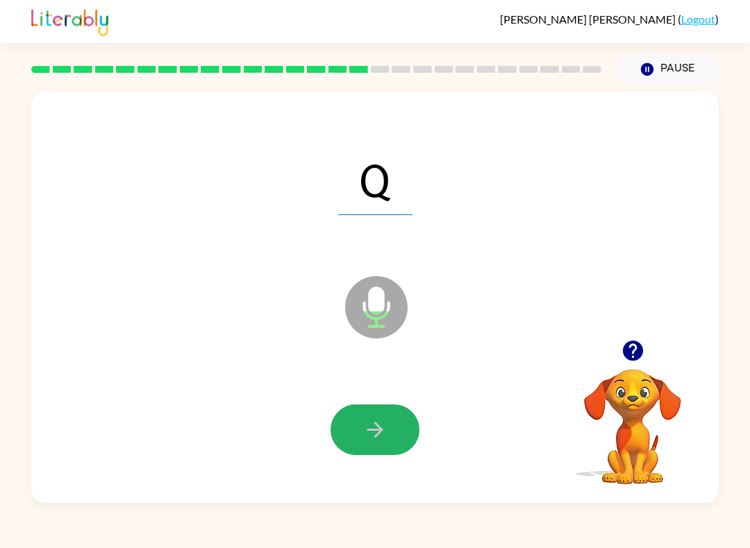
click at [348, 415] on button "button" at bounding box center [374, 430] width 89 height 51
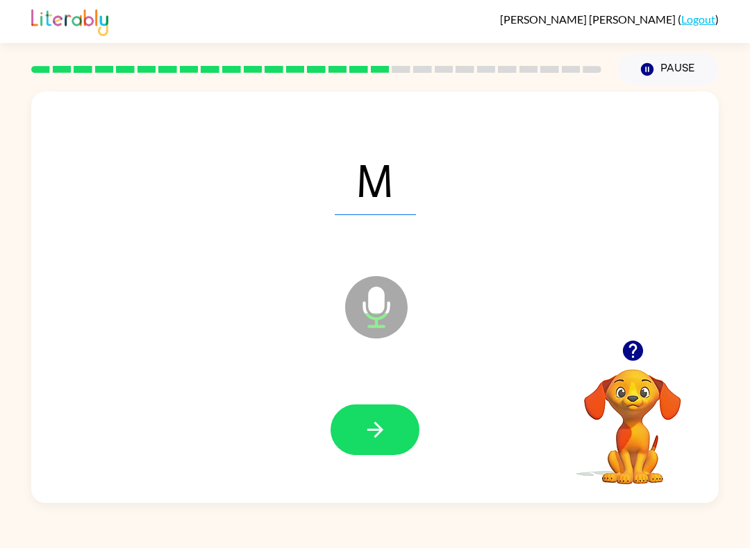
click at [368, 410] on button "button" at bounding box center [374, 430] width 89 height 51
click at [362, 433] on button "button" at bounding box center [374, 430] width 89 height 51
click at [362, 414] on button "button" at bounding box center [374, 430] width 89 height 51
click at [371, 417] on button "button" at bounding box center [374, 430] width 89 height 51
click at [371, 429] on icon "button" at bounding box center [375, 430] width 24 height 24
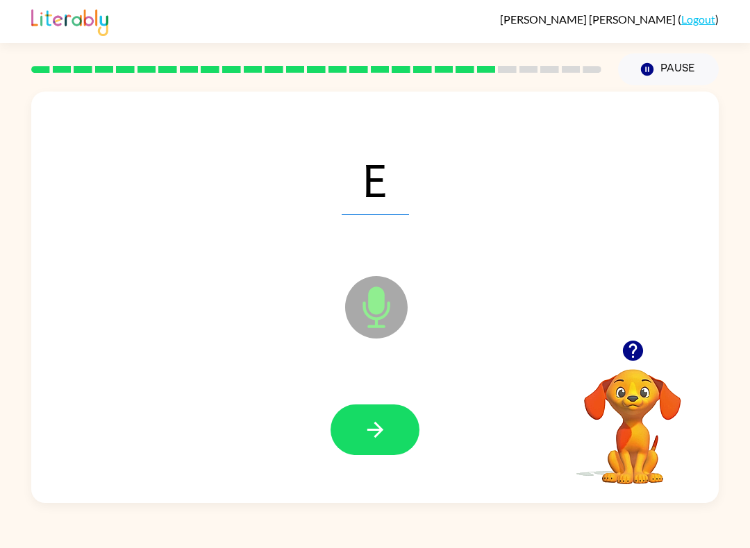
click at [349, 419] on button "button" at bounding box center [374, 430] width 89 height 51
click at [357, 431] on button "button" at bounding box center [374, 430] width 89 height 51
click at [366, 439] on icon "button" at bounding box center [375, 430] width 24 height 24
click at [369, 422] on icon "button" at bounding box center [375, 430] width 24 height 24
click at [383, 420] on icon "button" at bounding box center [375, 430] width 24 height 24
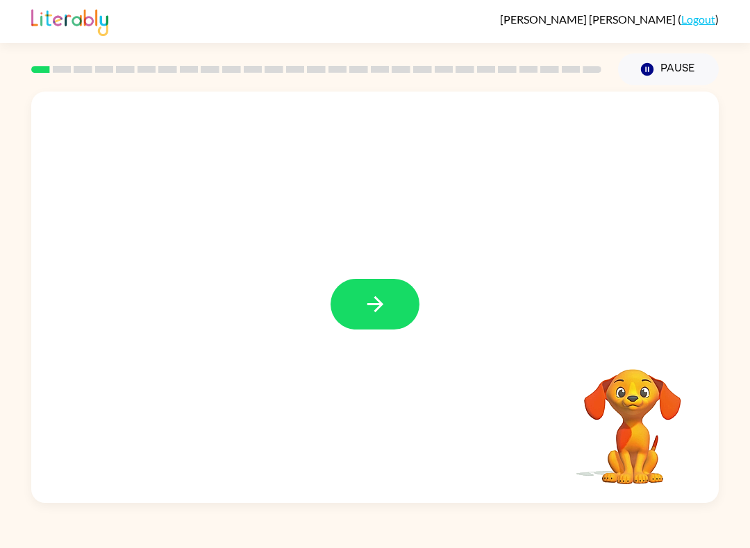
click at [362, 287] on button "button" at bounding box center [374, 304] width 89 height 51
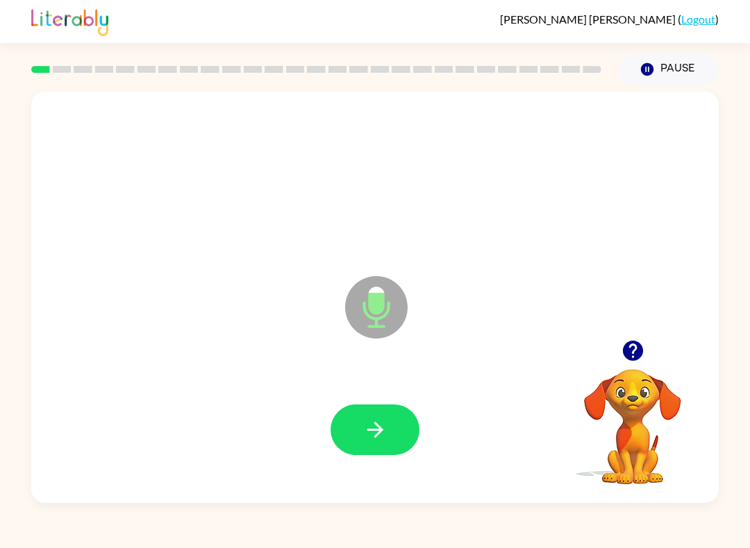
click at [367, 417] on button "button" at bounding box center [374, 430] width 89 height 51
click at [348, 418] on button "button" at bounding box center [374, 430] width 89 height 51
click at [382, 430] on icon "button" at bounding box center [374, 430] width 16 height 16
click at [372, 411] on button "button" at bounding box center [374, 430] width 89 height 51
click at [374, 432] on icon "button" at bounding box center [375, 430] width 24 height 24
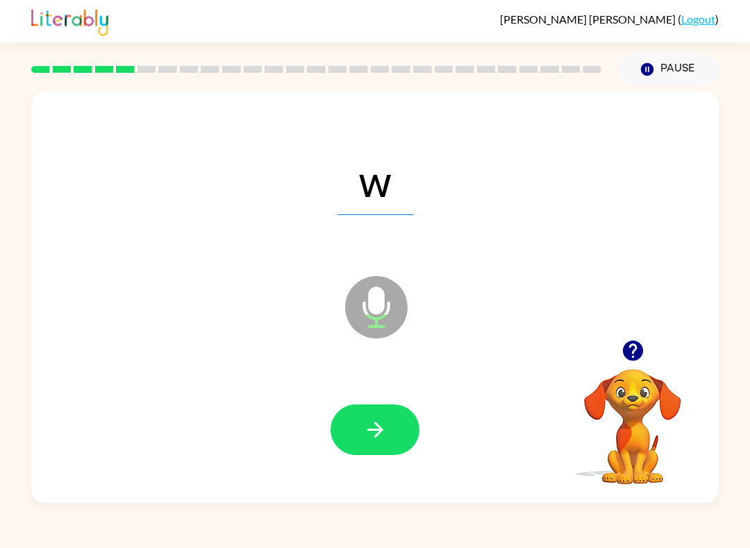
click at [366, 425] on icon "button" at bounding box center [375, 430] width 24 height 24
click at [353, 410] on button "button" at bounding box center [374, 430] width 89 height 51
click at [366, 420] on icon "button" at bounding box center [375, 430] width 24 height 24
click at [347, 418] on button "button" at bounding box center [374, 430] width 89 height 51
click at [371, 435] on icon "button" at bounding box center [375, 430] width 24 height 24
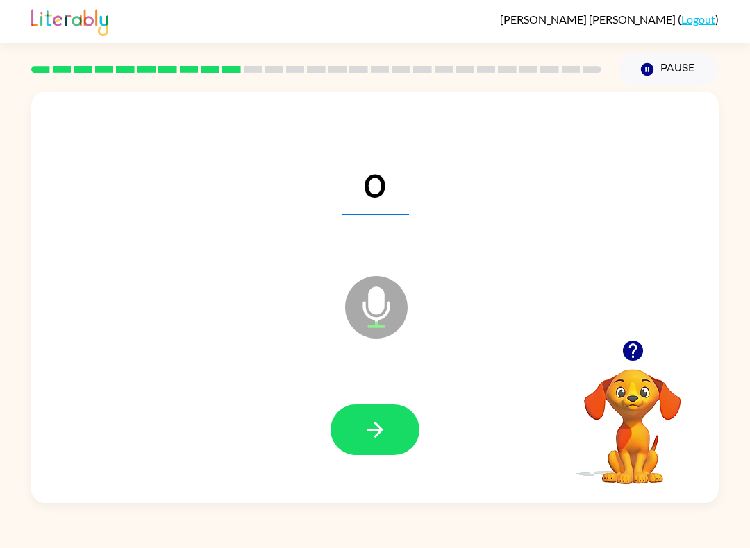
click at [362, 414] on button "button" at bounding box center [374, 430] width 89 height 51
click at [364, 427] on icon "button" at bounding box center [375, 430] width 24 height 24
click at [360, 422] on button "button" at bounding box center [374, 430] width 89 height 51
click at [365, 432] on icon "button" at bounding box center [375, 430] width 24 height 24
click at [375, 432] on icon "button" at bounding box center [375, 430] width 24 height 24
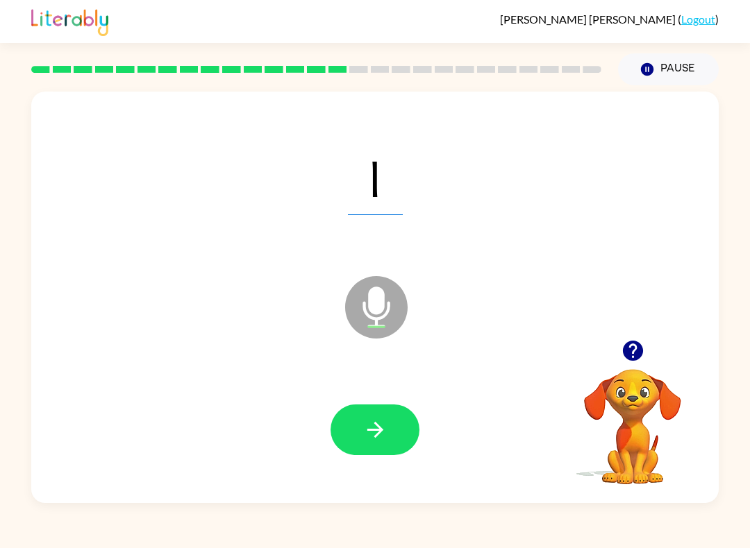
click at [359, 421] on button "button" at bounding box center [374, 430] width 89 height 51
click at [358, 412] on button "button" at bounding box center [374, 430] width 89 height 51
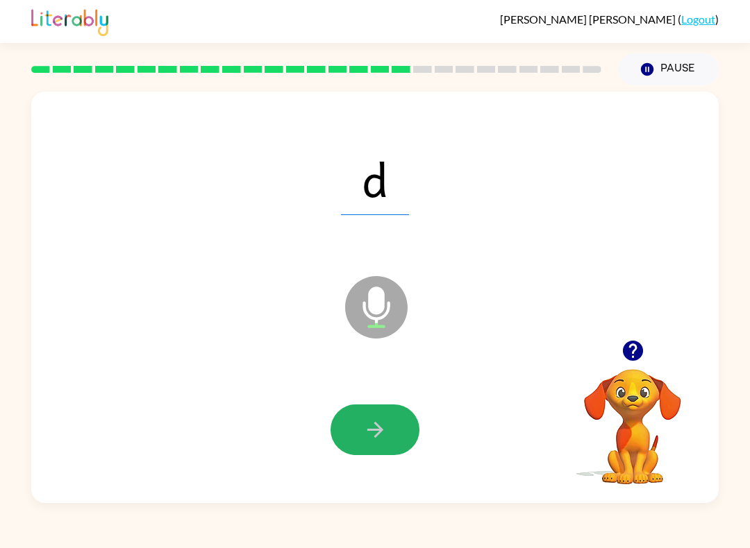
click at [377, 425] on icon "button" at bounding box center [374, 430] width 16 height 16
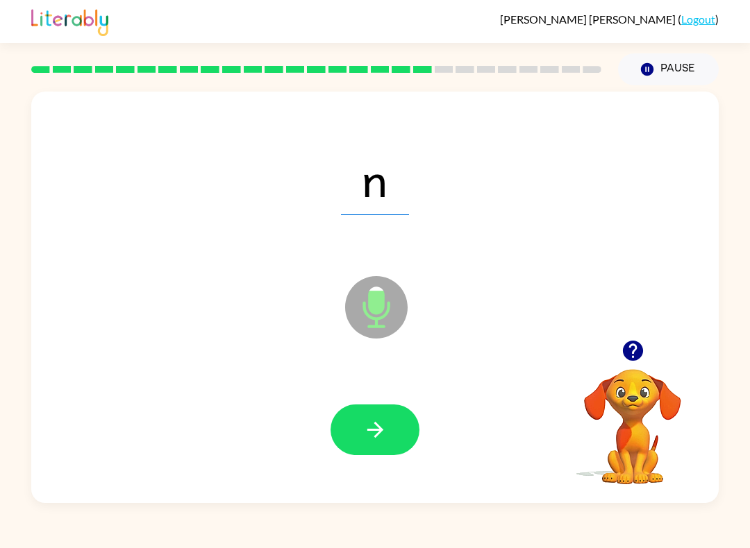
click at [375, 423] on icon "button" at bounding box center [374, 430] width 16 height 16
click at [394, 422] on button "button" at bounding box center [374, 430] width 89 height 51
click at [364, 425] on icon "button" at bounding box center [375, 430] width 24 height 24
click at [355, 422] on button "button" at bounding box center [374, 430] width 89 height 51
click at [374, 436] on icon "button" at bounding box center [375, 430] width 24 height 24
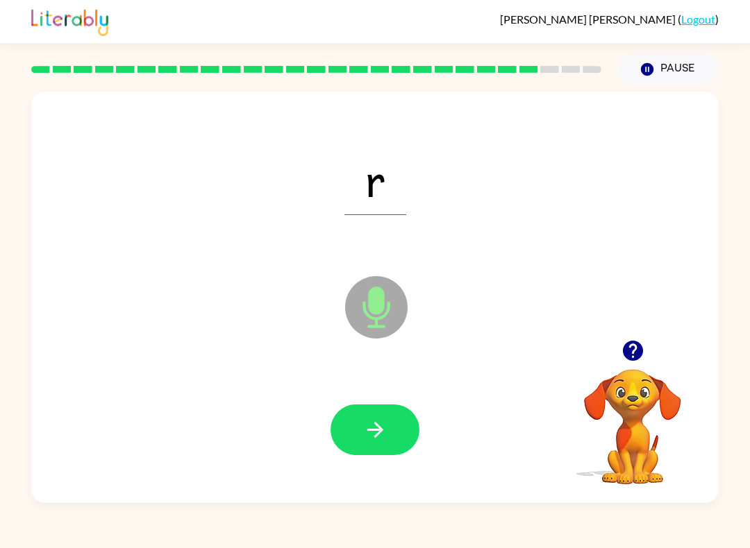
click at [360, 415] on button "button" at bounding box center [374, 430] width 89 height 51
click at [358, 427] on button "button" at bounding box center [374, 430] width 89 height 51
click at [378, 430] on icon "button" at bounding box center [374, 430] width 16 height 16
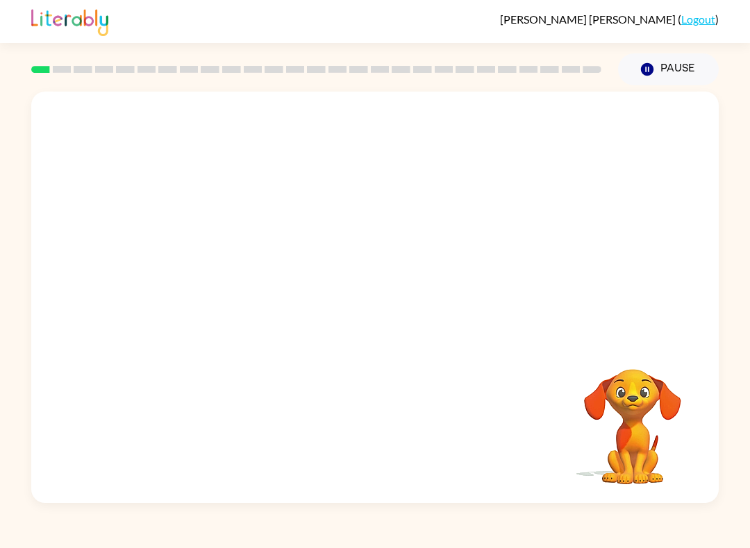
click at [677, 66] on button "Pause Pause" at bounding box center [668, 69] width 101 height 32
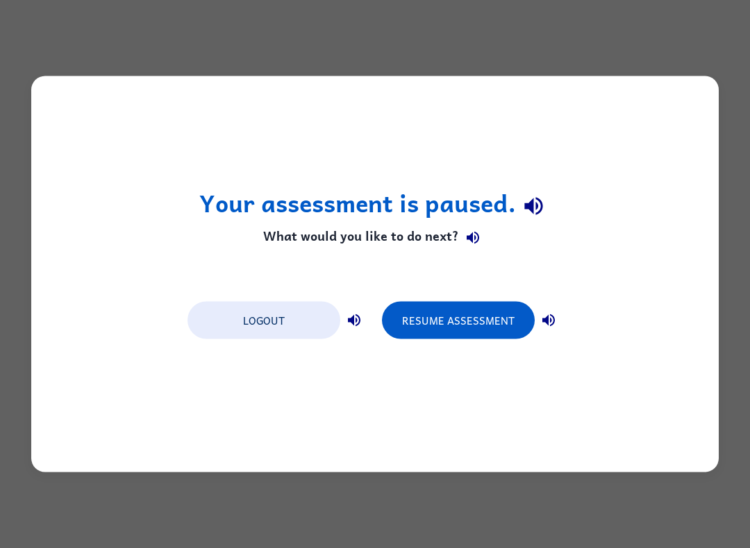
click at [447, 323] on button "Resume Assessment" at bounding box center [458, 320] width 153 height 37
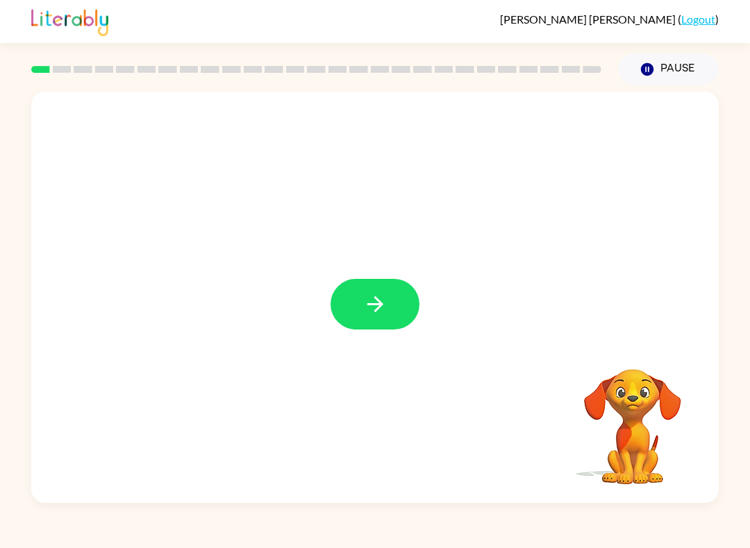
click at [383, 302] on icon "button" at bounding box center [375, 304] width 24 height 24
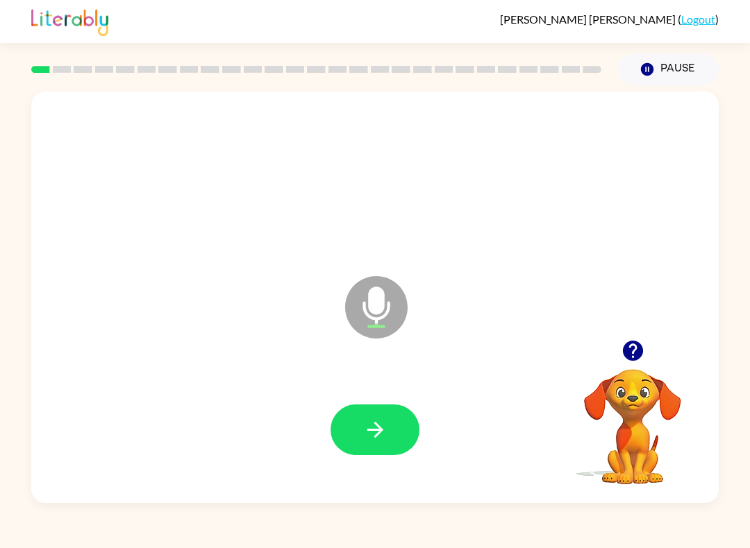
click at [356, 413] on button "button" at bounding box center [374, 430] width 89 height 51
click at [391, 419] on button "button" at bounding box center [374, 430] width 89 height 51
click at [397, 435] on button "button" at bounding box center [374, 430] width 89 height 51
click at [396, 415] on button "button" at bounding box center [374, 430] width 89 height 51
click at [382, 415] on button "button" at bounding box center [374, 430] width 89 height 51
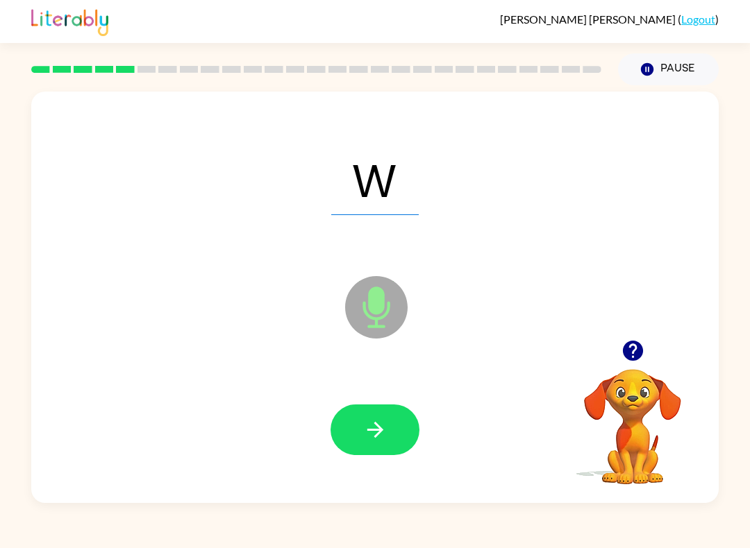
click at [387, 429] on icon "button" at bounding box center [375, 430] width 24 height 24
click at [355, 439] on button "button" at bounding box center [374, 430] width 89 height 51
click at [381, 422] on icon "button" at bounding box center [375, 430] width 24 height 24
click at [381, 434] on icon "button" at bounding box center [375, 430] width 24 height 24
click at [389, 439] on button "button" at bounding box center [374, 430] width 89 height 51
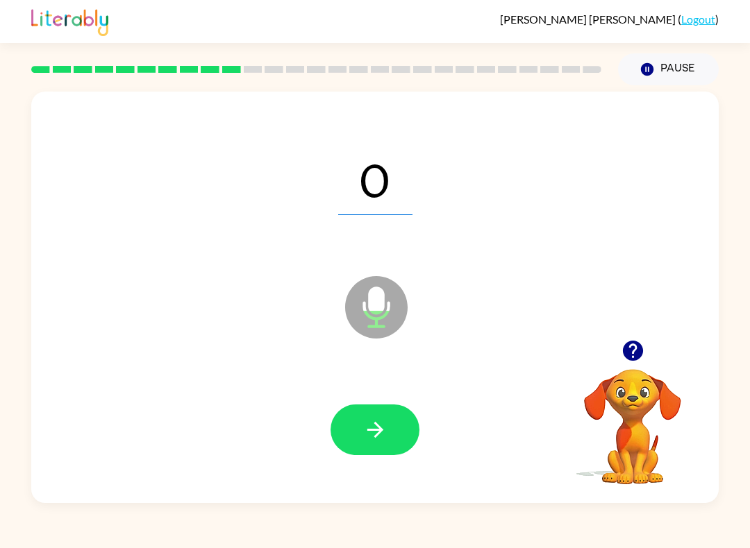
click at [412, 413] on button "button" at bounding box center [374, 430] width 89 height 51
click at [336, 417] on button "button" at bounding box center [374, 430] width 89 height 51
click at [369, 430] on icon "button" at bounding box center [375, 430] width 24 height 24
click at [389, 422] on button "button" at bounding box center [374, 430] width 89 height 51
click at [387, 427] on icon "button" at bounding box center [375, 430] width 24 height 24
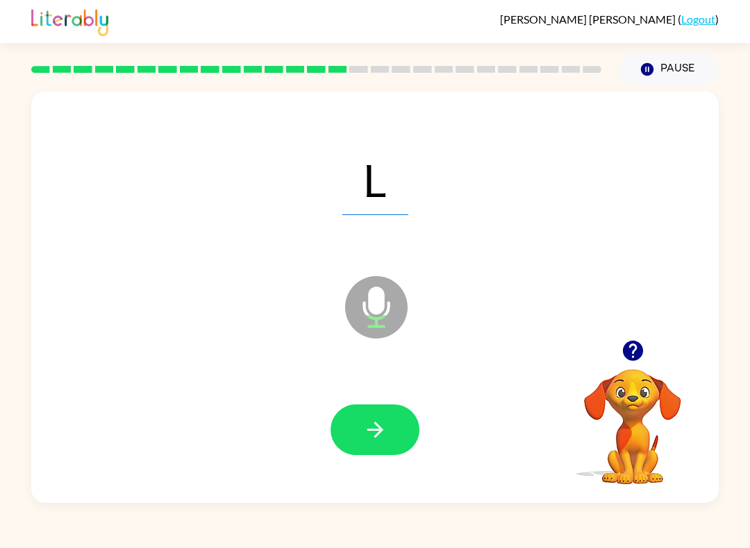
click at [381, 406] on button "button" at bounding box center [374, 430] width 89 height 51
click at [385, 428] on icon "button" at bounding box center [375, 430] width 24 height 24
click at [383, 422] on icon "button" at bounding box center [375, 430] width 24 height 24
click at [388, 414] on button "button" at bounding box center [374, 430] width 89 height 51
click at [383, 424] on icon "button" at bounding box center [375, 430] width 24 height 24
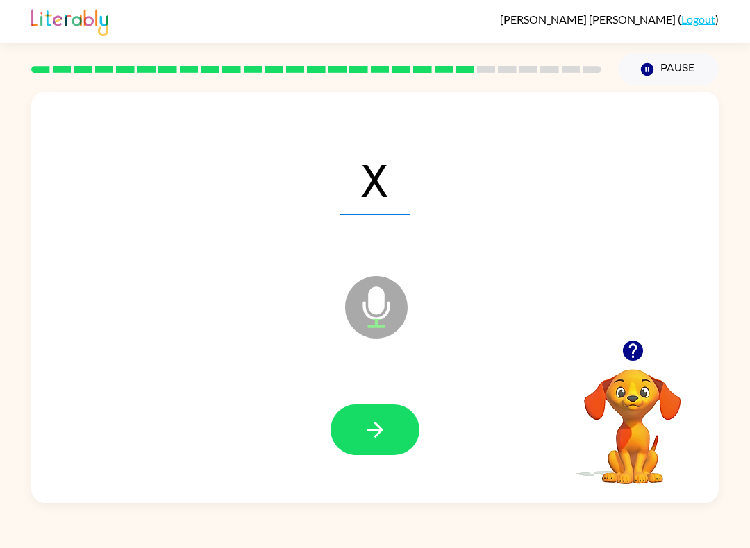
click at [404, 430] on button "button" at bounding box center [374, 430] width 89 height 51
click at [381, 449] on button "button" at bounding box center [374, 430] width 89 height 51
click at [387, 419] on icon "button" at bounding box center [375, 430] width 24 height 24
click at [393, 411] on button "button" at bounding box center [374, 430] width 89 height 51
click at [401, 412] on button "button" at bounding box center [374, 430] width 89 height 51
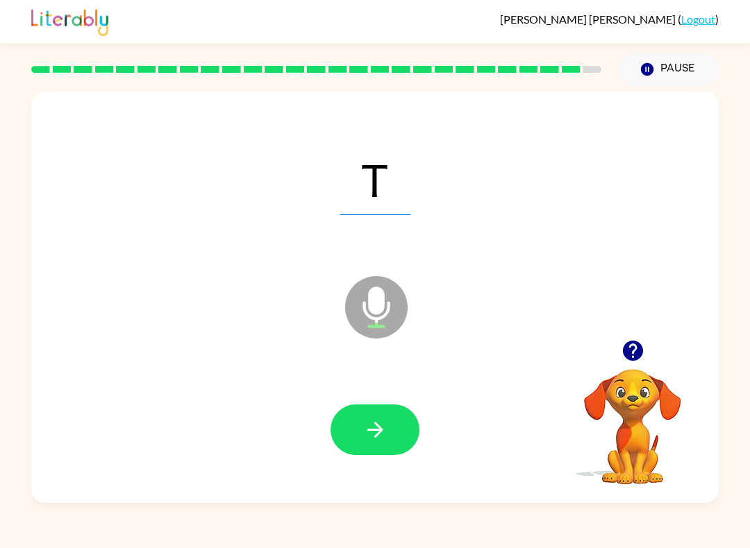
click at [360, 441] on button "button" at bounding box center [374, 430] width 89 height 51
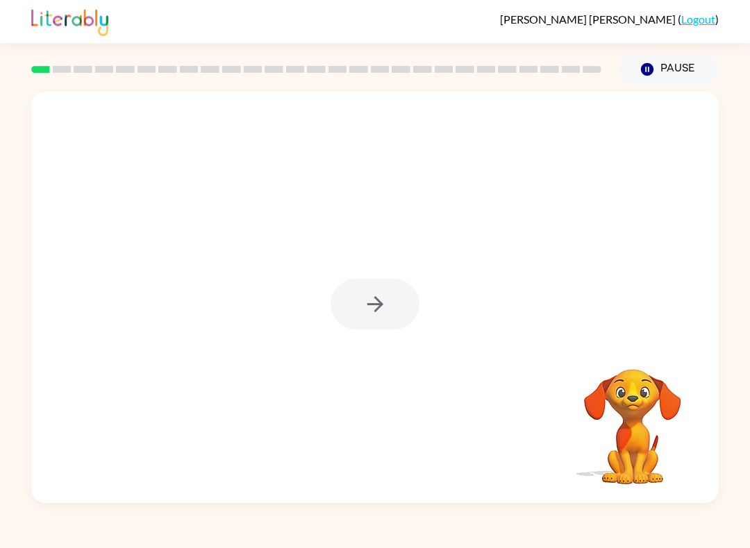
click at [391, 303] on div at bounding box center [374, 304] width 89 height 51
click at [395, 308] on button "button" at bounding box center [374, 304] width 89 height 51
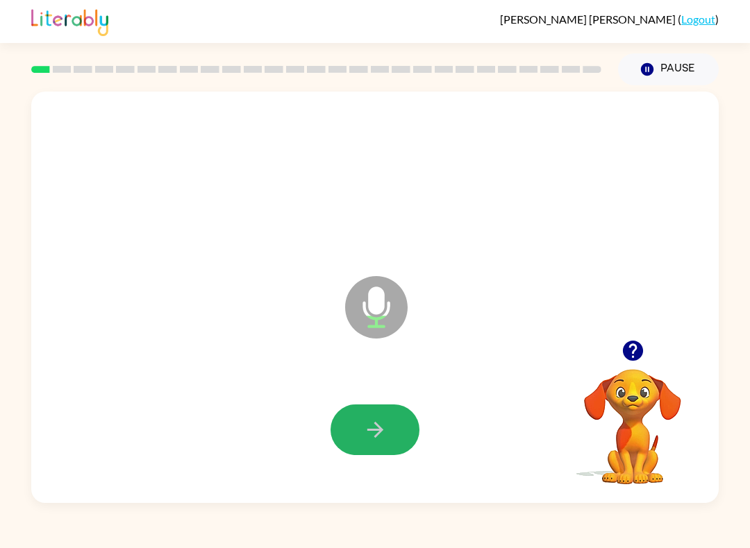
click at [368, 440] on icon "button" at bounding box center [375, 430] width 24 height 24
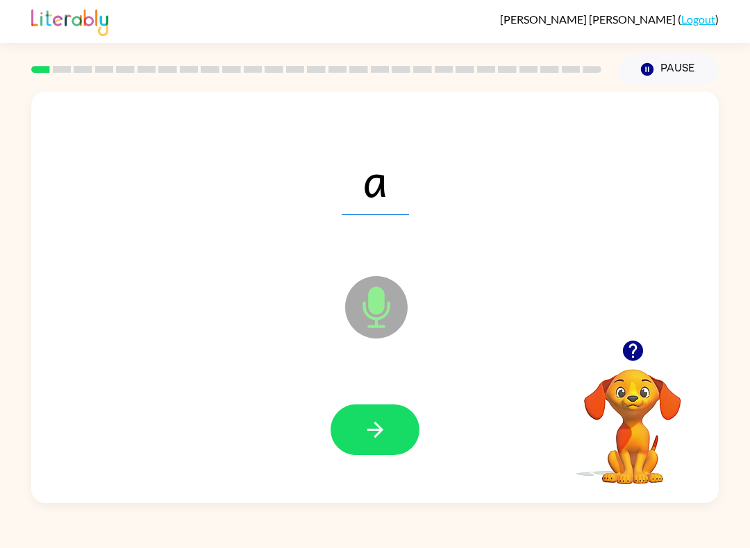
click at [405, 405] on div at bounding box center [374, 430] width 659 height 119
click at [375, 437] on icon "button" at bounding box center [374, 430] width 16 height 16
click at [341, 423] on button "button" at bounding box center [374, 430] width 89 height 51
click at [378, 428] on icon "button" at bounding box center [375, 430] width 24 height 24
click at [369, 422] on icon "button" at bounding box center [375, 430] width 24 height 24
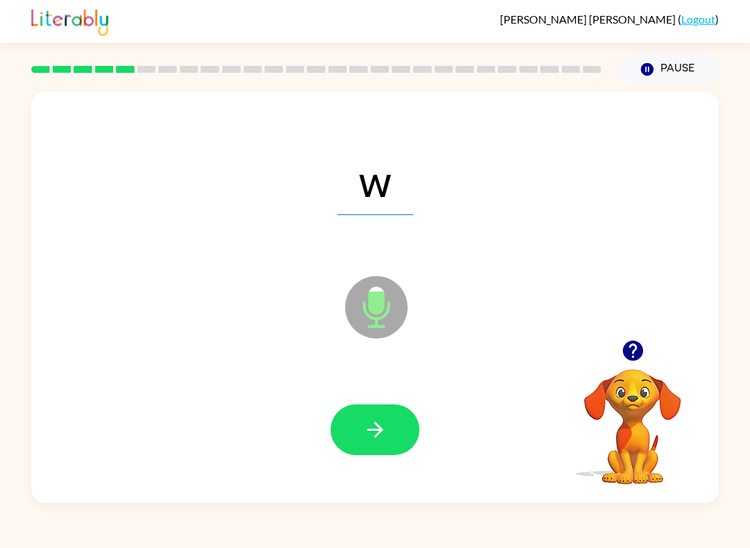
click at [349, 416] on button "button" at bounding box center [374, 430] width 89 height 51
click at [370, 423] on icon "button" at bounding box center [375, 430] width 24 height 24
click at [371, 428] on icon "button" at bounding box center [375, 430] width 24 height 24
click at [359, 420] on button "button" at bounding box center [374, 430] width 89 height 51
click at [342, 430] on button "button" at bounding box center [374, 430] width 89 height 51
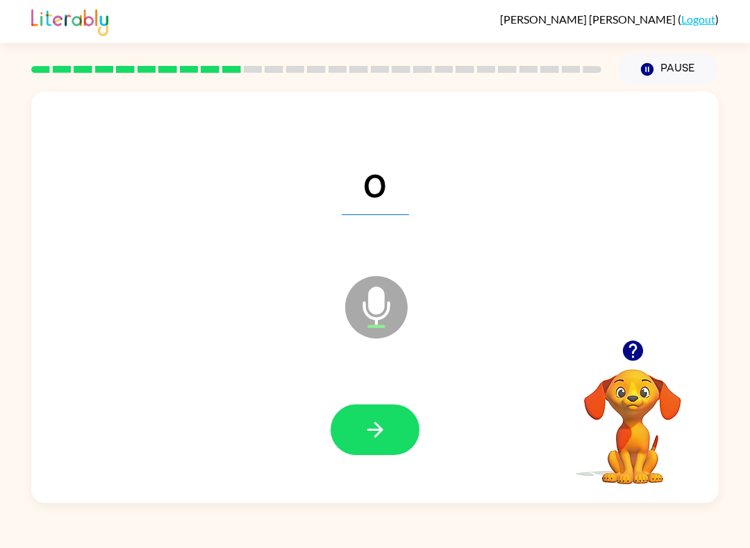
click at [373, 425] on icon "button" at bounding box center [375, 430] width 24 height 24
click at [381, 434] on icon "button" at bounding box center [375, 430] width 24 height 24
click at [358, 419] on button "button" at bounding box center [374, 430] width 89 height 51
click at [353, 420] on button "button" at bounding box center [374, 430] width 89 height 51
click at [361, 424] on button "button" at bounding box center [374, 430] width 89 height 51
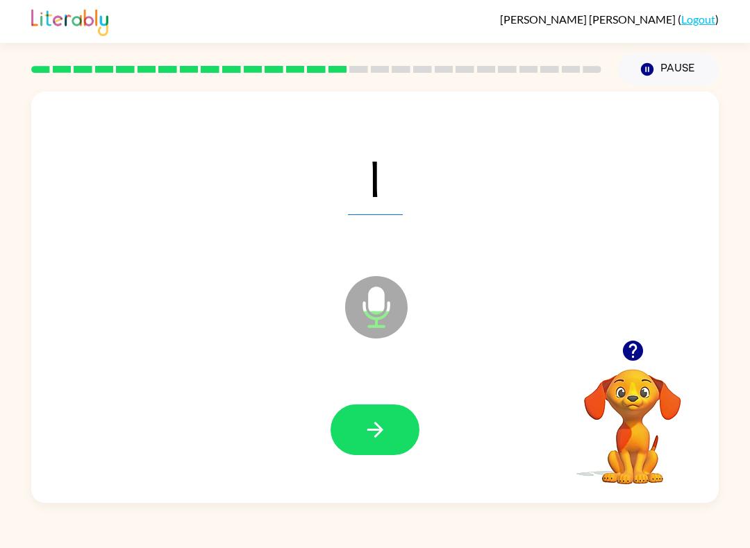
click at [364, 422] on icon "button" at bounding box center [375, 430] width 24 height 24
click at [365, 432] on icon "button" at bounding box center [375, 430] width 24 height 24
click at [349, 439] on button "button" at bounding box center [374, 430] width 89 height 51
click at [341, 414] on button "button" at bounding box center [374, 430] width 89 height 51
click at [361, 410] on button "button" at bounding box center [374, 430] width 89 height 51
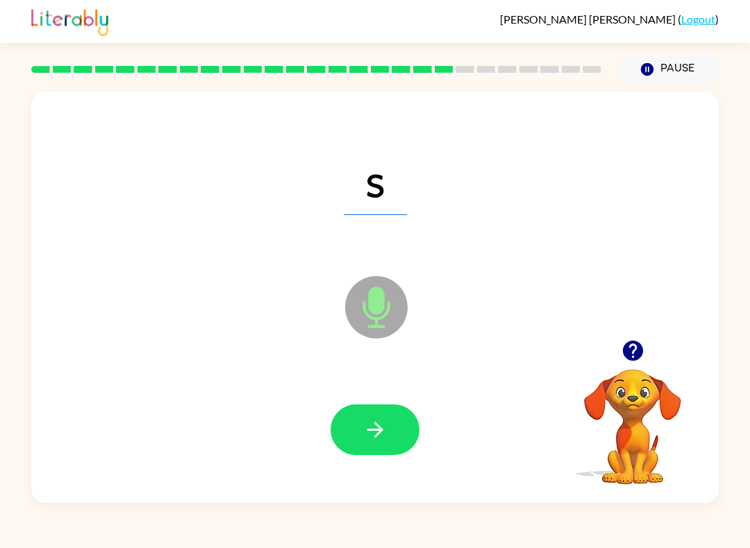
click at [371, 432] on icon "button" at bounding box center [375, 430] width 24 height 24
click at [352, 436] on button "button" at bounding box center [374, 430] width 89 height 51
click at [363, 439] on icon "button" at bounding box center [375, 430] width 24 height 24
click at [368, 420] on icon "button" at bounding box center [375, 430] width 24 height 24
click at [366, 423] on icon "button" at bounding box center [375, 430] width 24 height 24
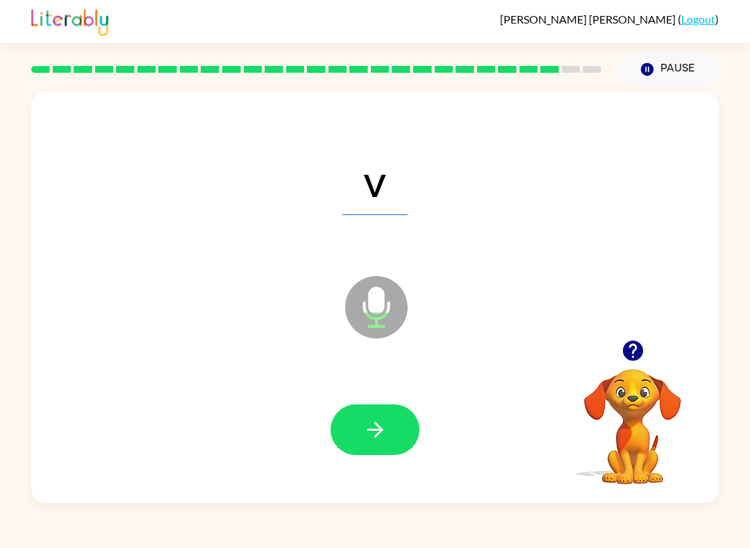
click at [371, 430] on icon "button" at bounding box center [374, 430] width 16 height 16
click at [351, 411] on button "button" at bounding box center [374, 430] width 89 height 51
